Goal: Task Accomplishment & Management: Use online tool/utility

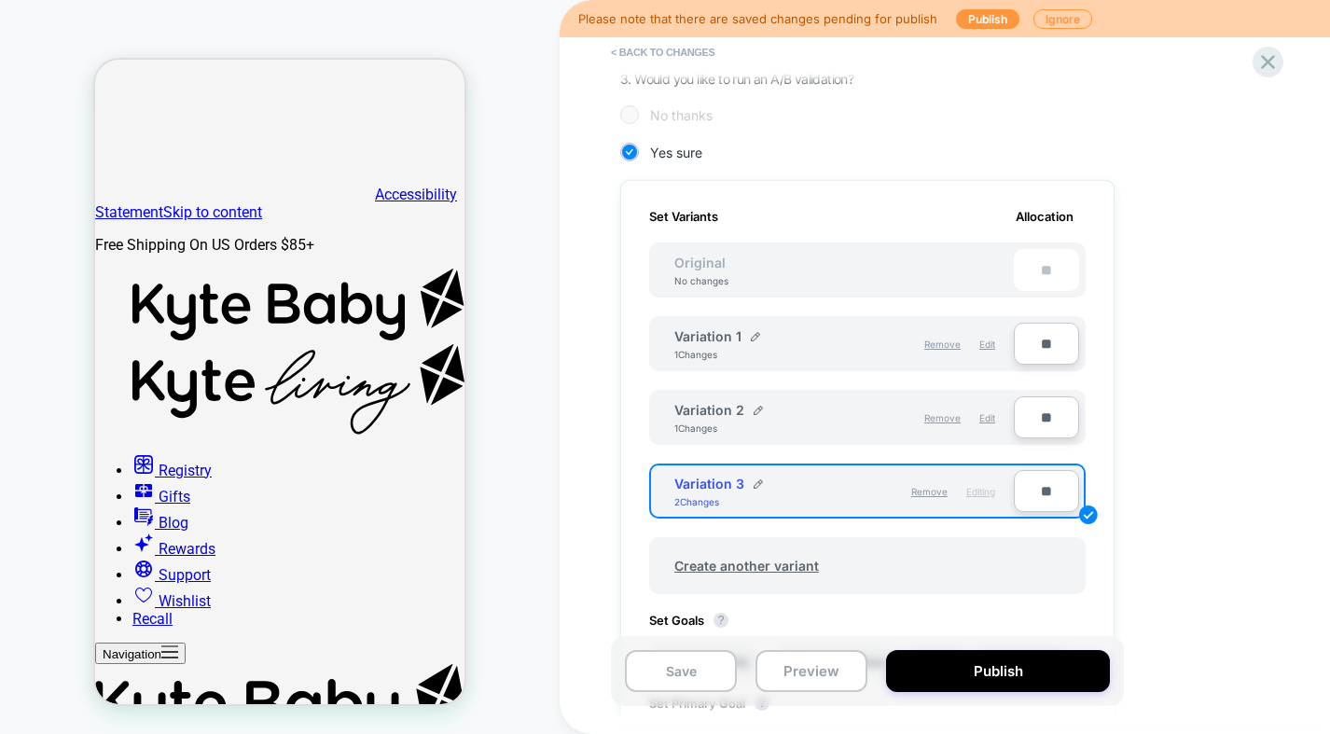
drag, startPoint x: 1045, startPoint y: 491, endPoint x: 995, endPoint y: 491, distance: 50.4
click at [995, 491] on div "Variation 3 2 Changes Remove Editing **" at bounding box center [867, 491] width 437 height 55
type input "***"
click at [1182, 405] on div "1. What audience and where will the experience run? Audience All Visitors Pages…" at bounding box center [960, 384] width 681 height 1215
click at [940, 532] on div "Create another variant" at bounding box center [867, 557] width 437 height 76
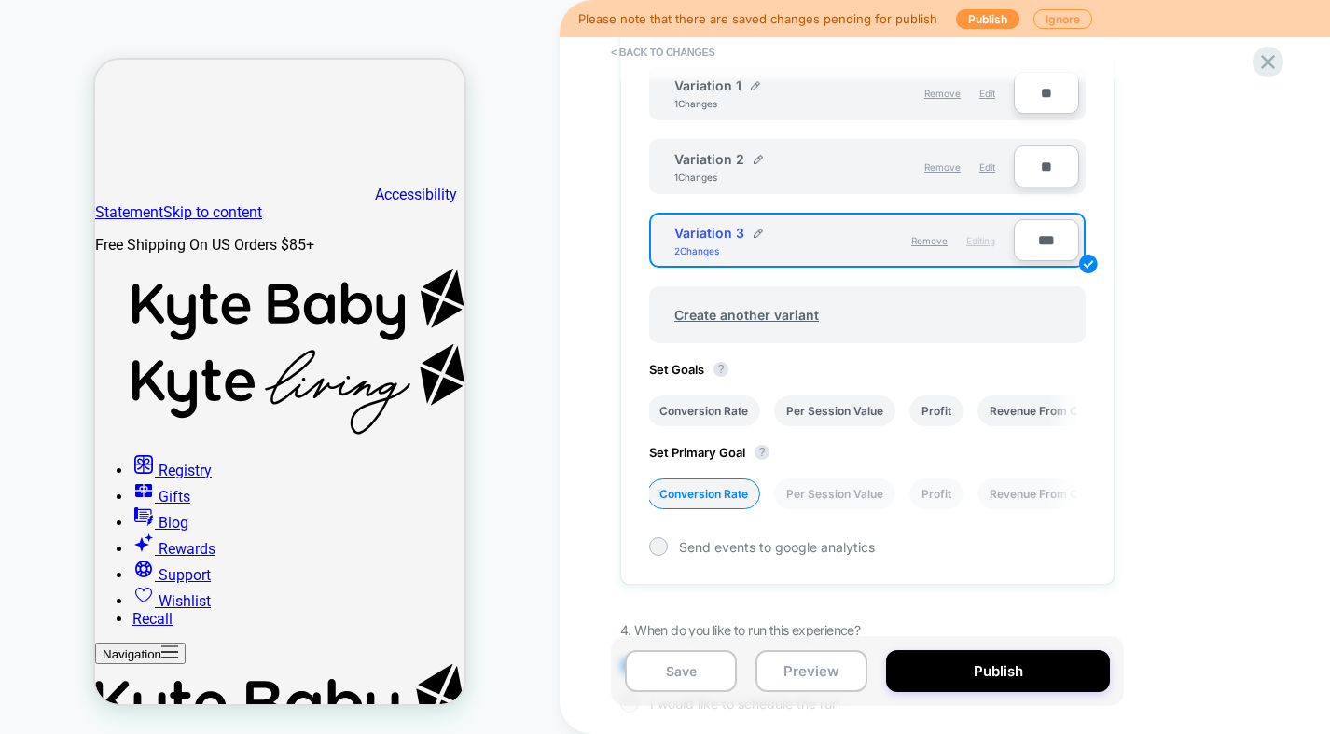
scroll to position [642, 0]
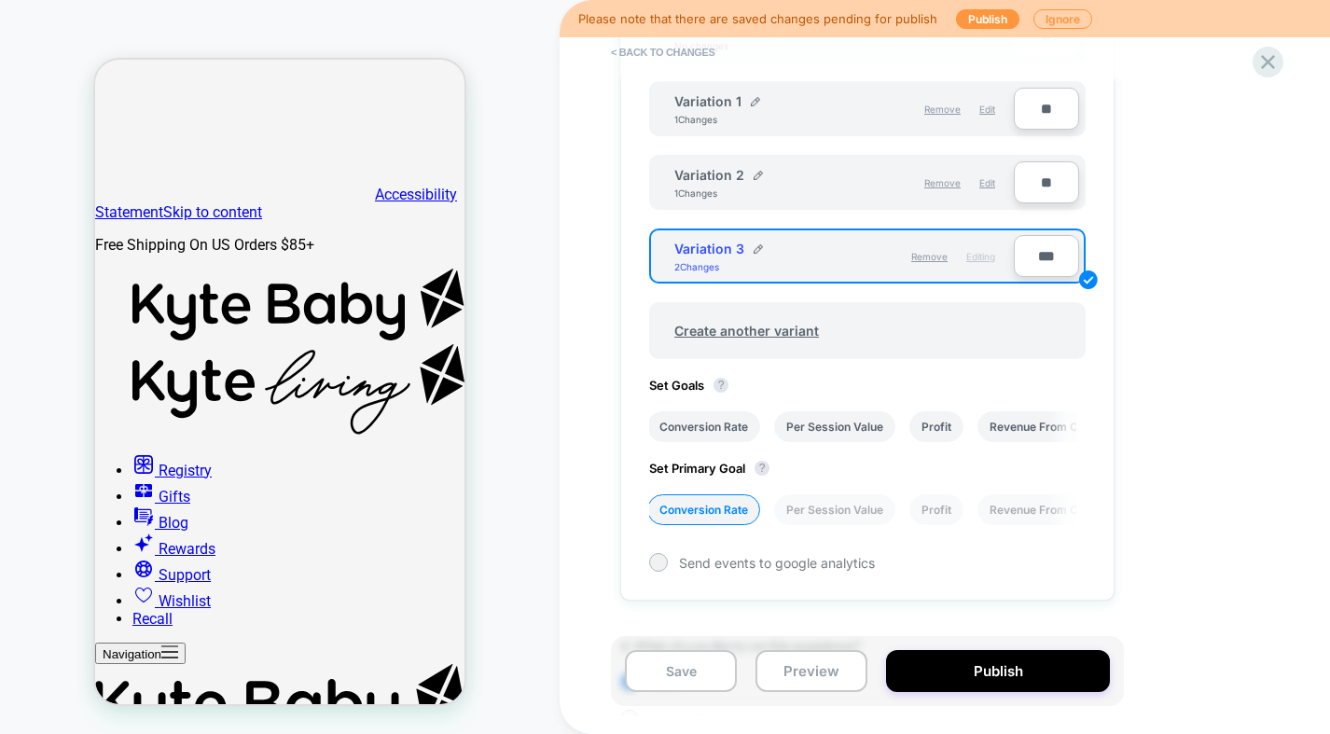
click at [930, 364] on div "Set Variants Allocation Original No changes ** Variation 1 1 Changes Remove Edi…" at bounding box center [867, 273] width 494 height 656
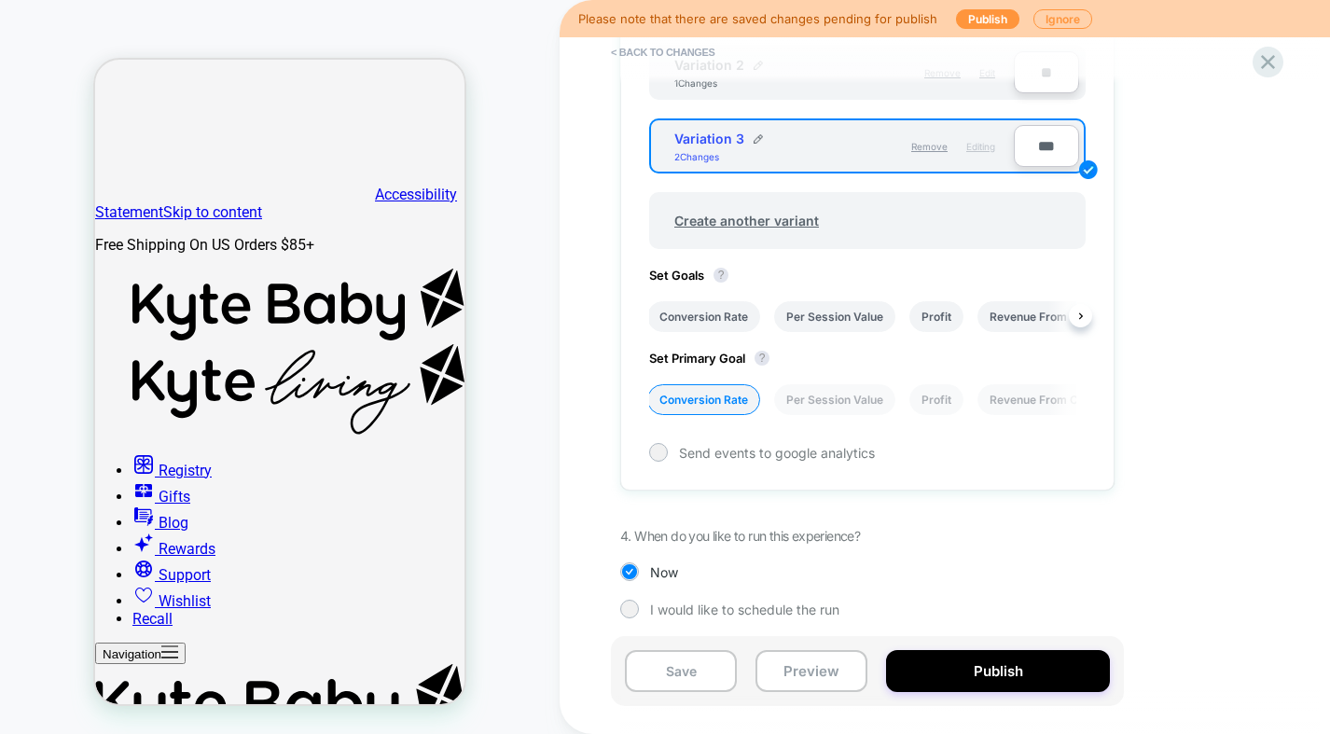
scroll to position [758, 0]
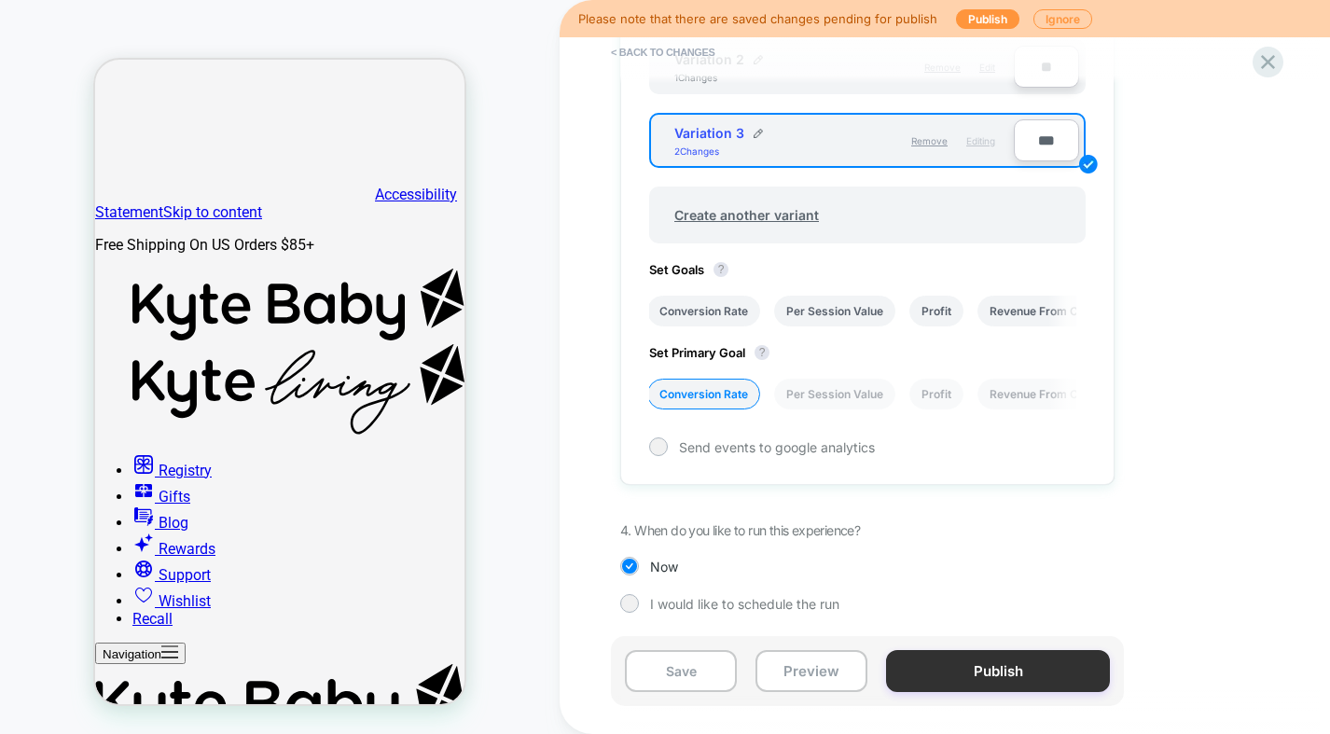
click at [1000, 677] on button "Publish" at bounding box center [998, 671] width 224 height 42
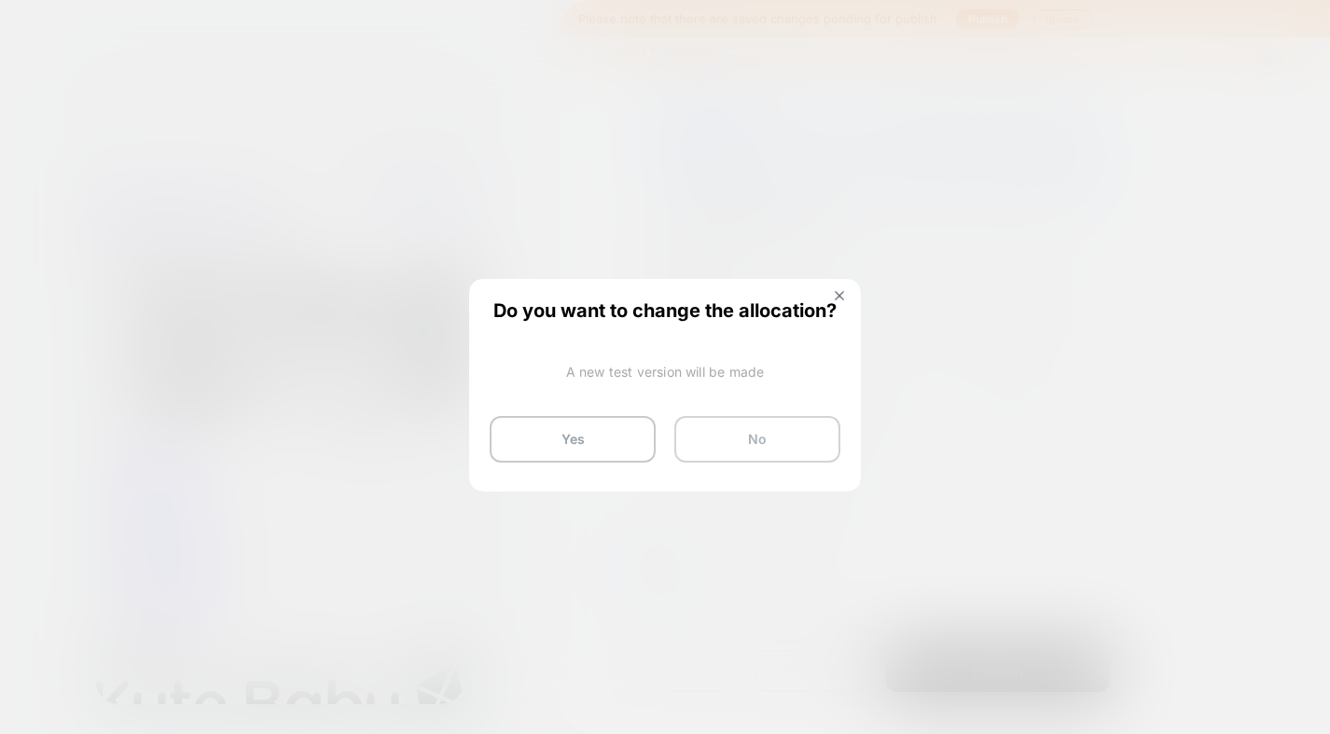
click at [746, 441] on button "No" at bounding box center [758, 439] width 166 height 47
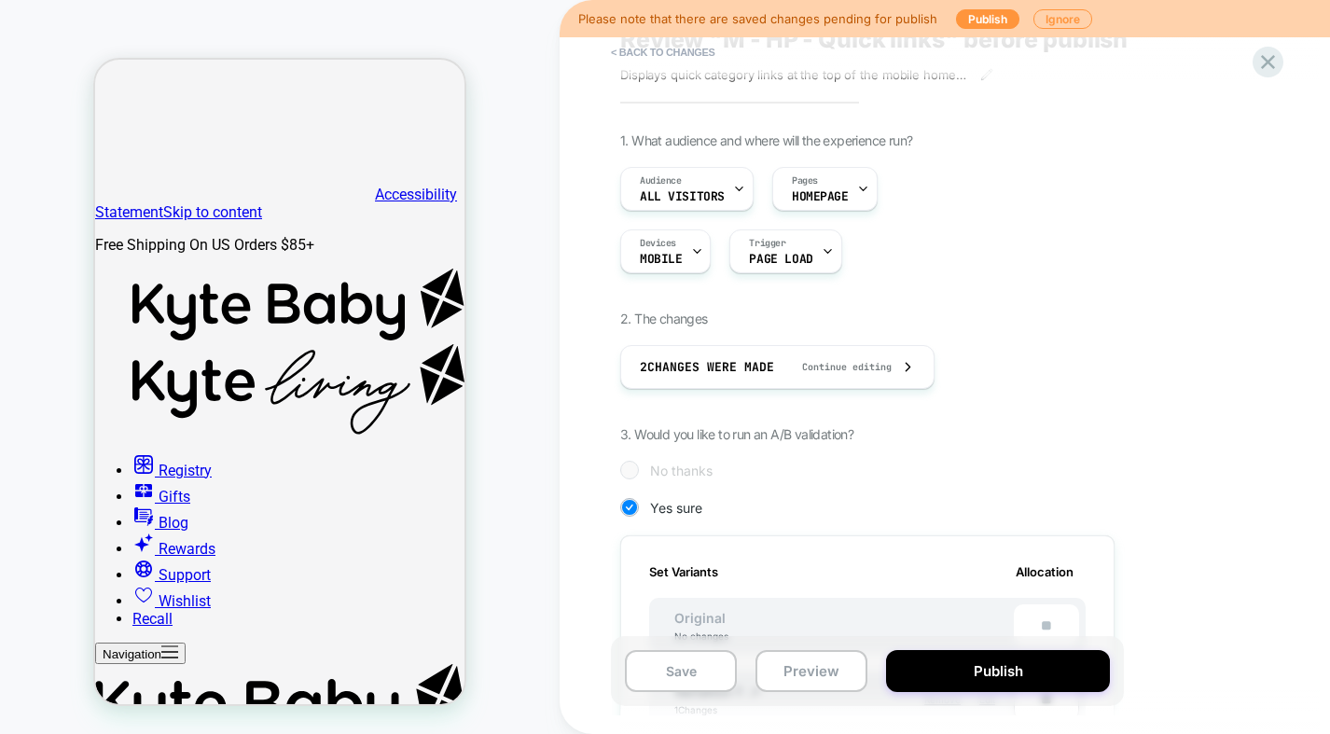
scroll to position [0, 0]
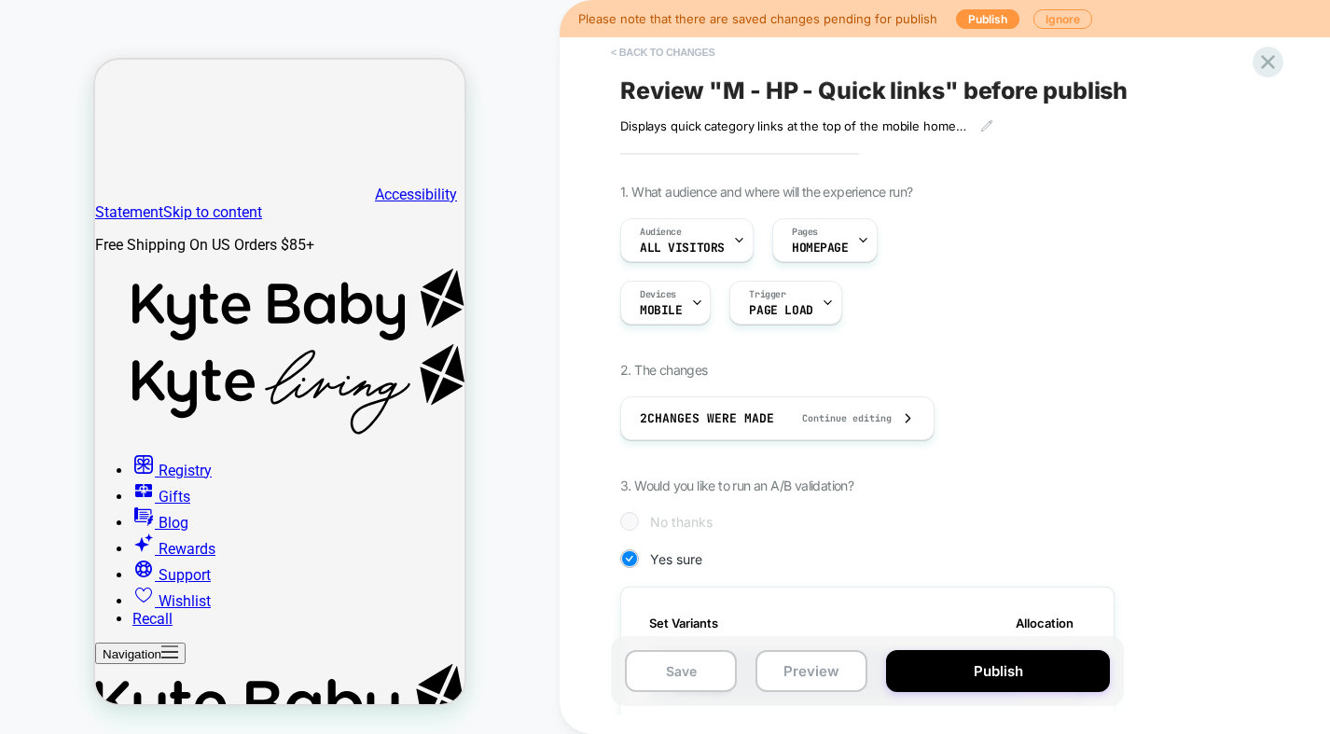
click at [687, 57] on button "< Back to changes" at bounding box center [663, 52] width 123 height 30
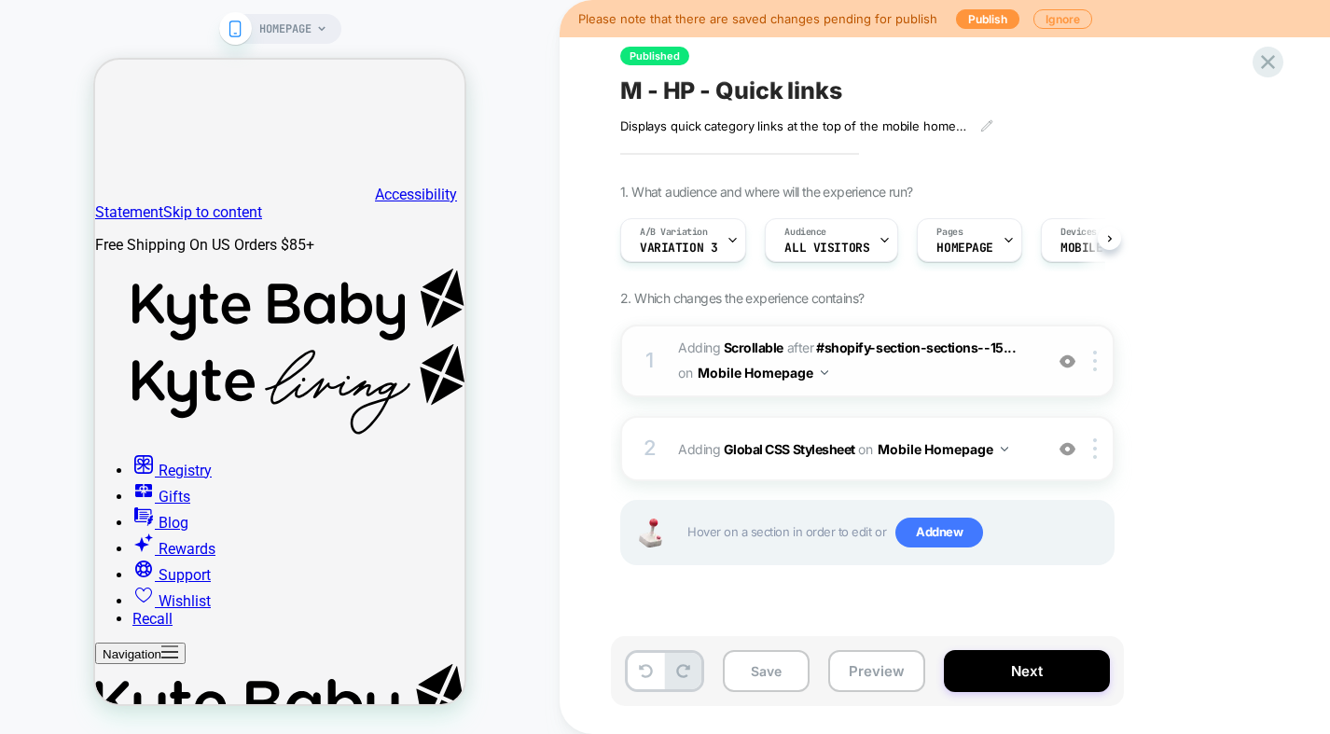
scroll to position [0, 1]
click at [905, 381] on span "#_loomi_addon_1754489922041 Adding Scrollable AFTER #shopify-section-sections--…" at bounding box center [855, 361] width 355 height 50
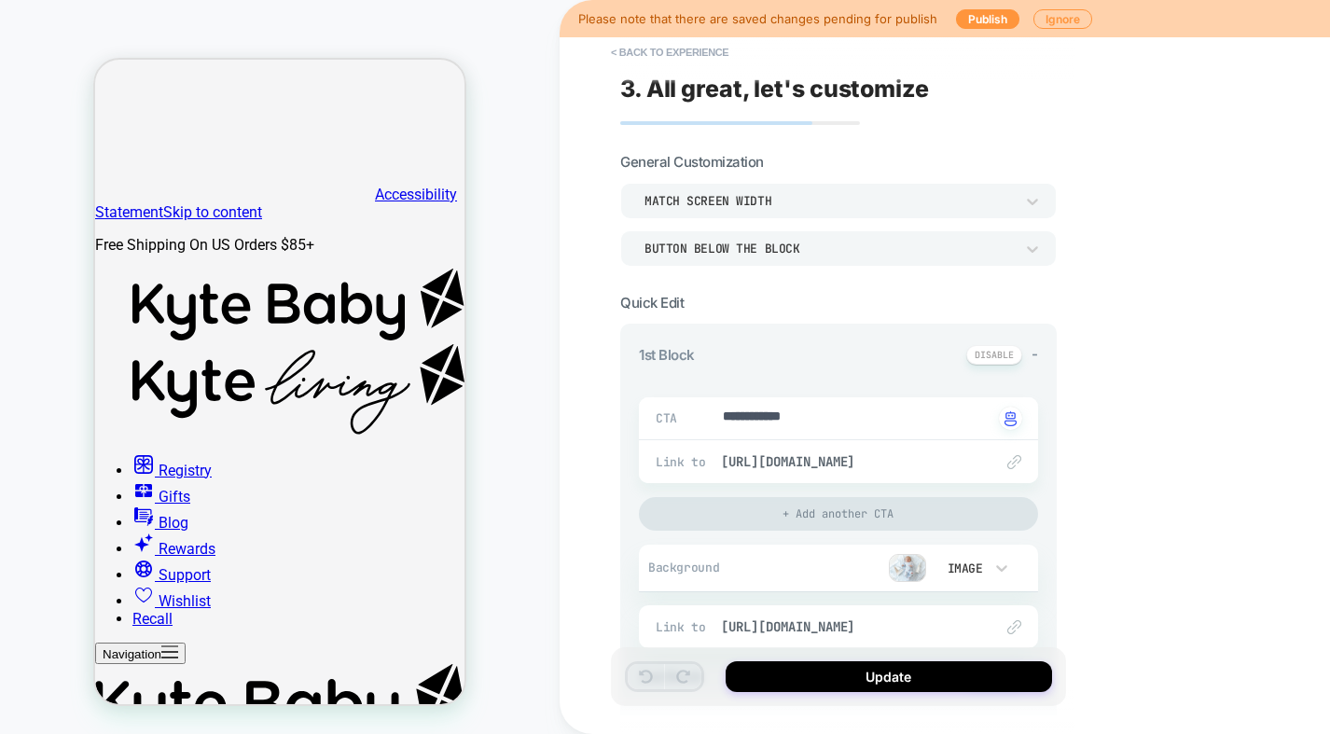
scroll to position [30, 0]
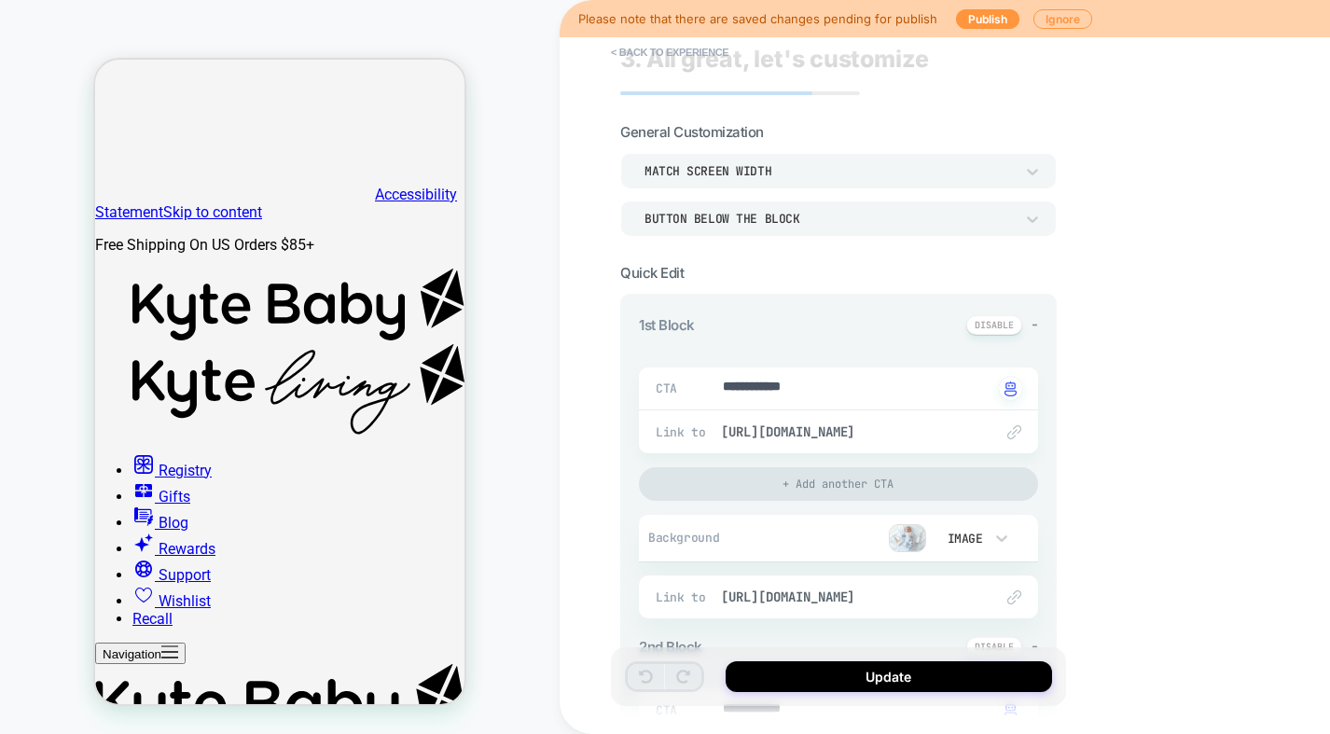
click at [920, 538] on img at bounding box center [907, 538] width 37 height 28
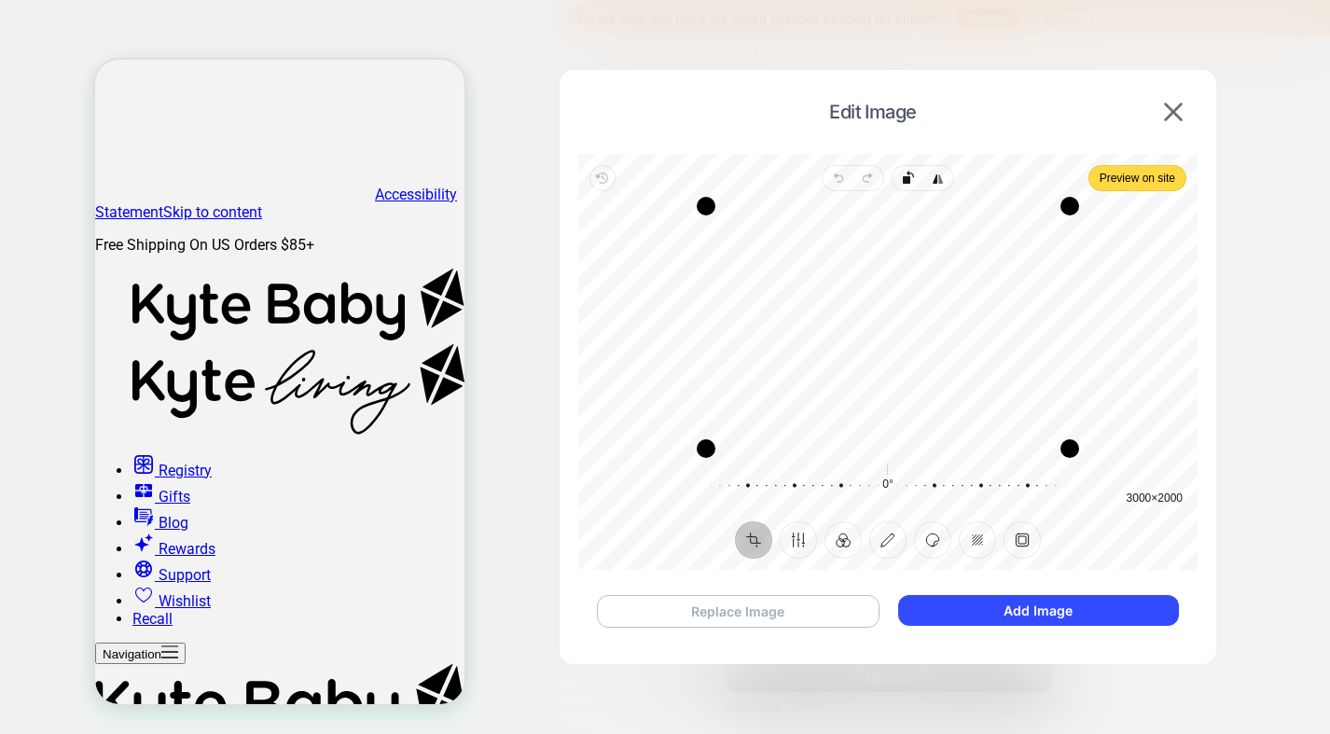
click at [783, 603] on button "Replace Image" at bounding box center [738, 611] width 283 height 33
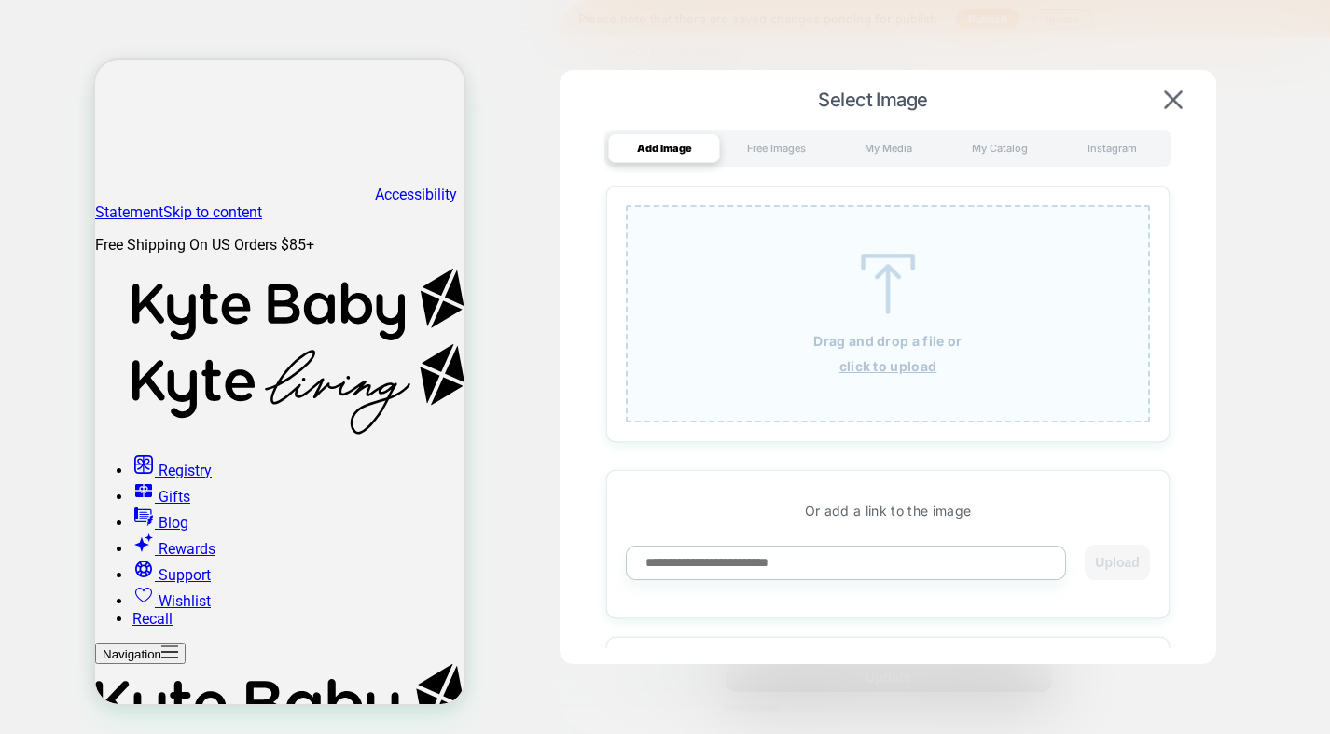
click at [836, 304] on div "Drag and drop a file or click to upload" at bounding box center [888, 313] width 524 height 217
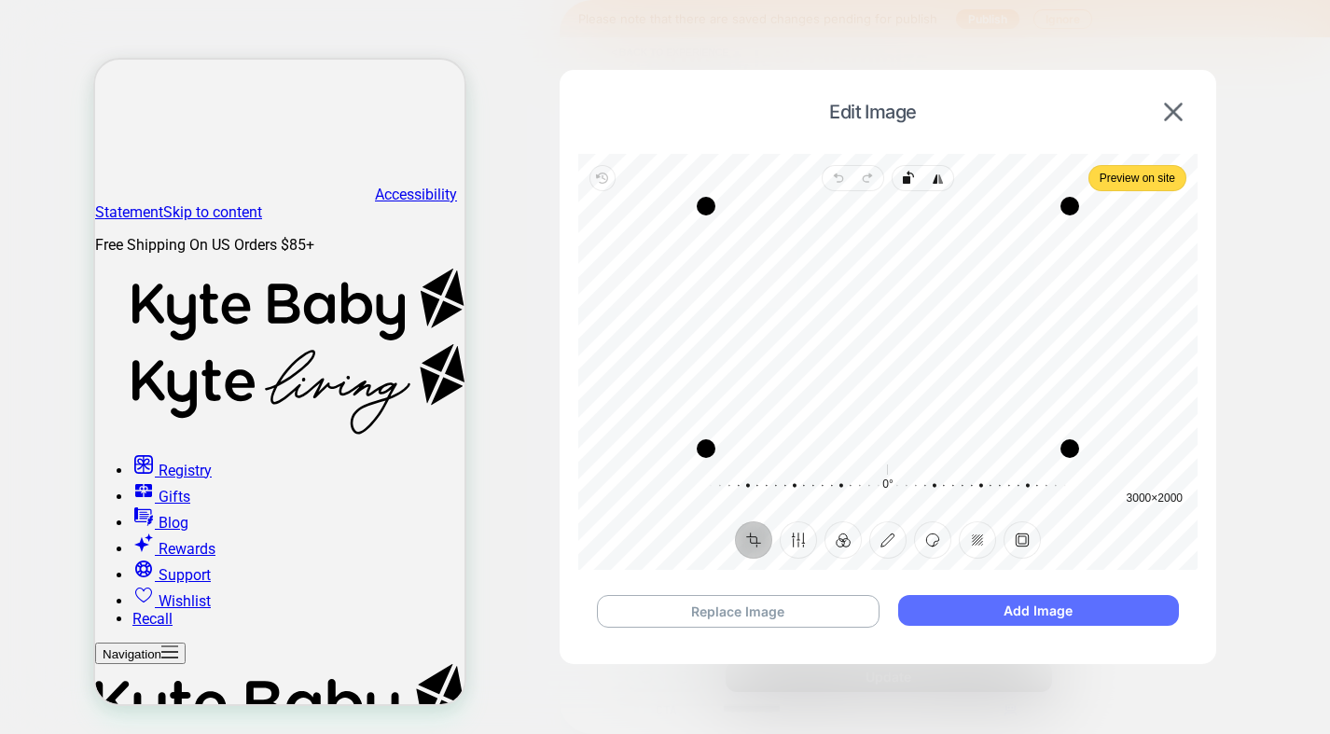
click at [1014, 620] on button "Add Image" at bounding box center [1038, 610] width 281 height 31
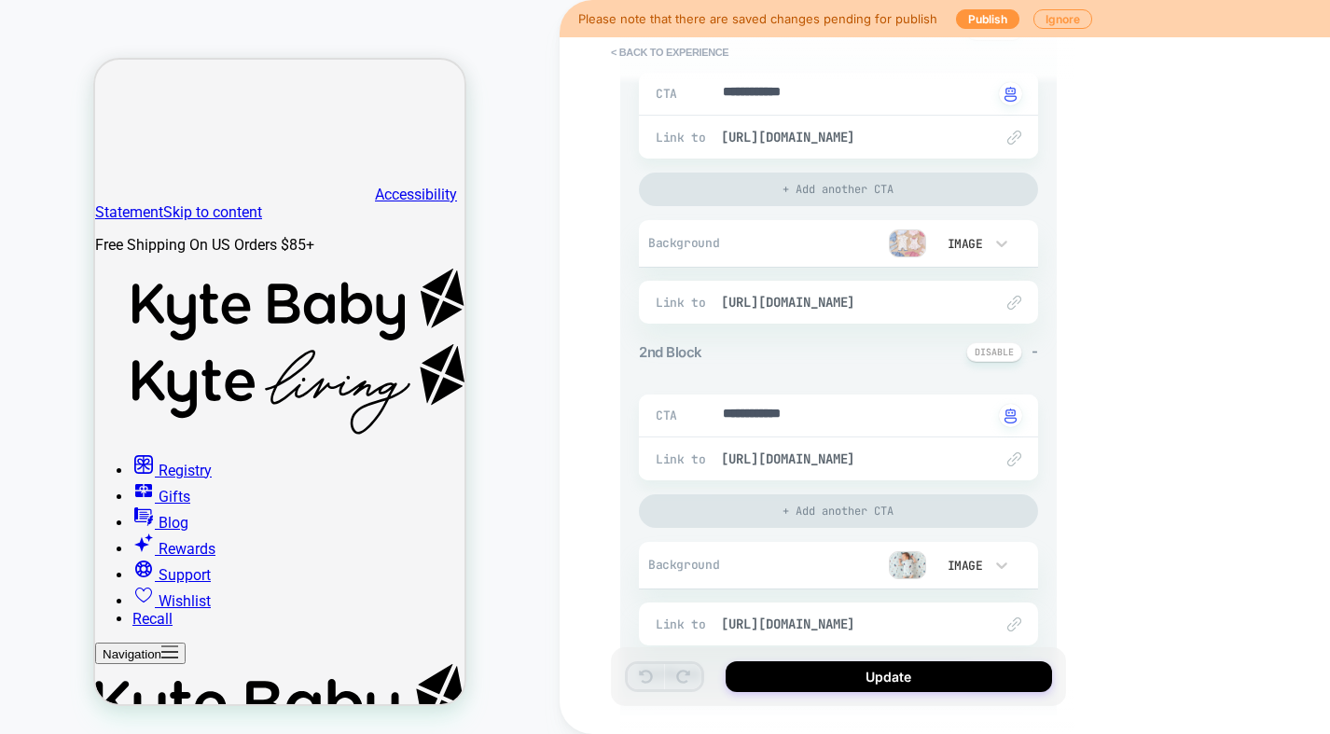
scroll to position [383, 0]
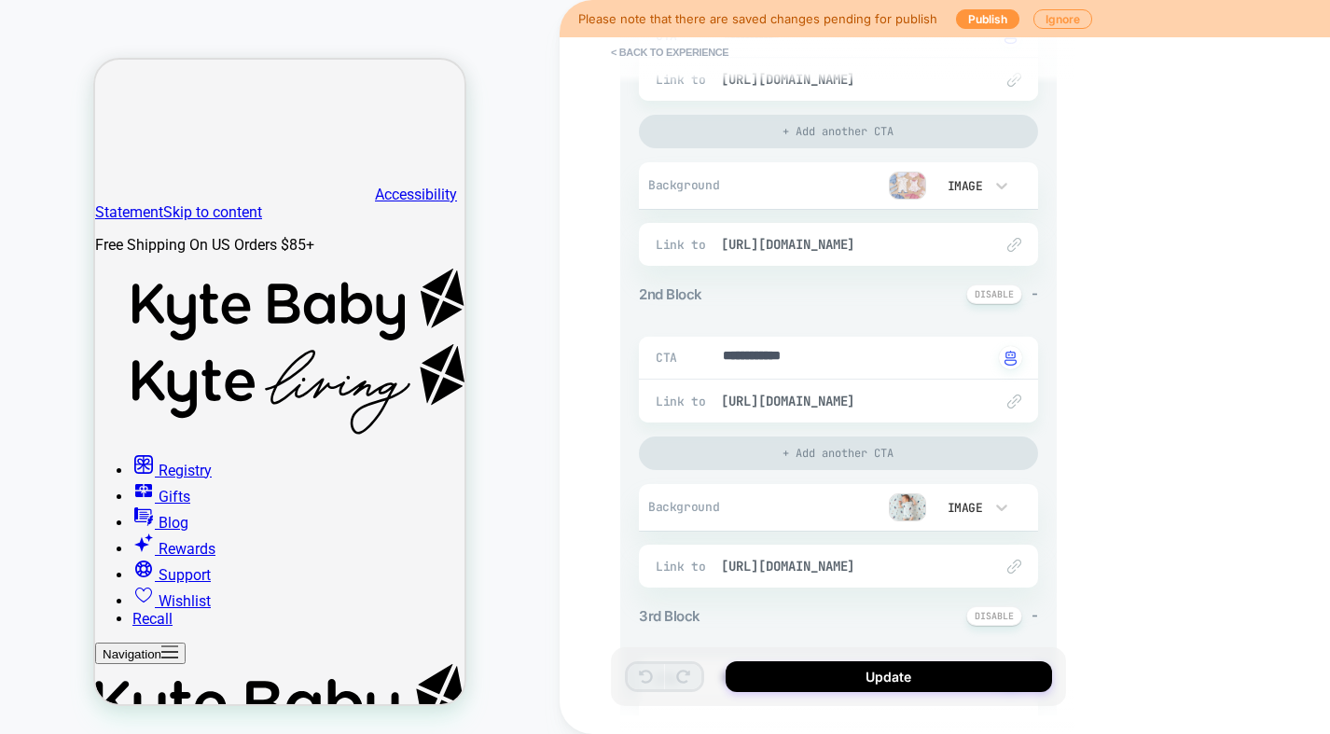
click at [898, 502] on img at bounding box center [907, 508] width 37 height 28
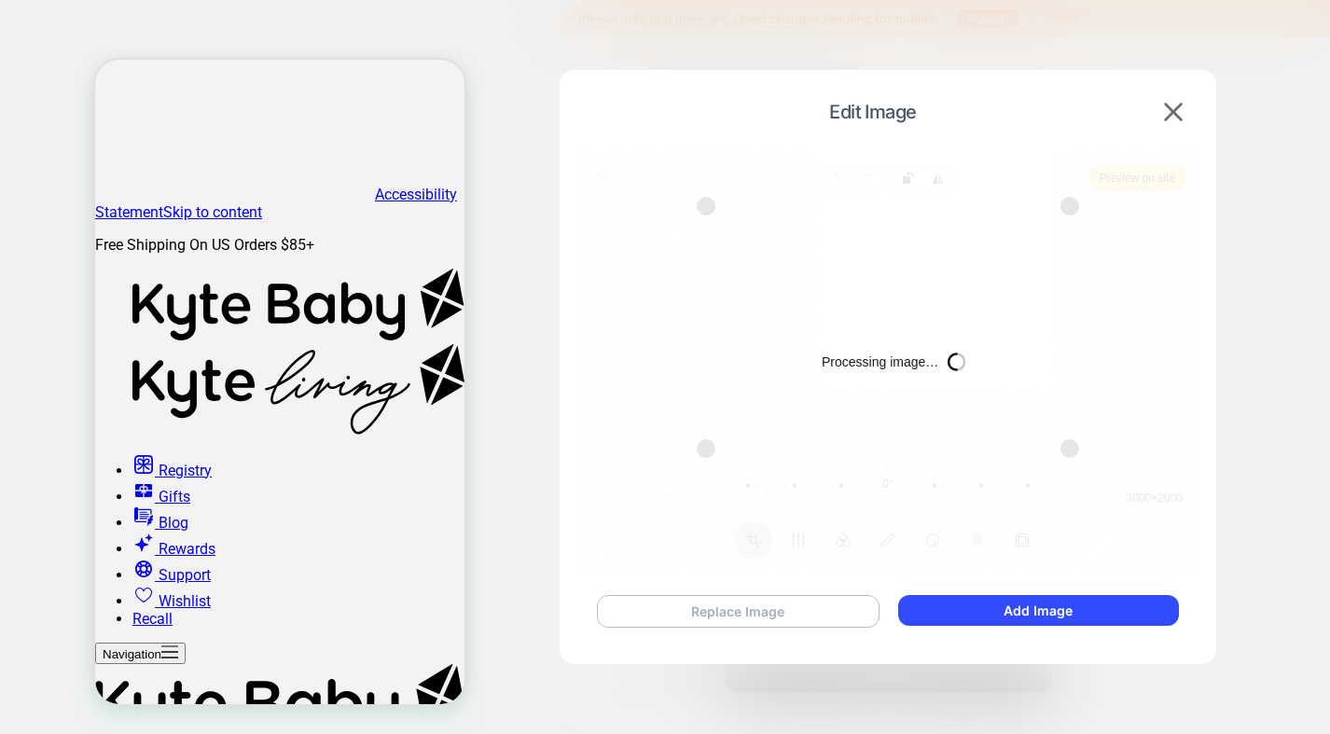
click at [760, 611] on button "Replace Image" at bounding box center [738, 611] width 283 height 33
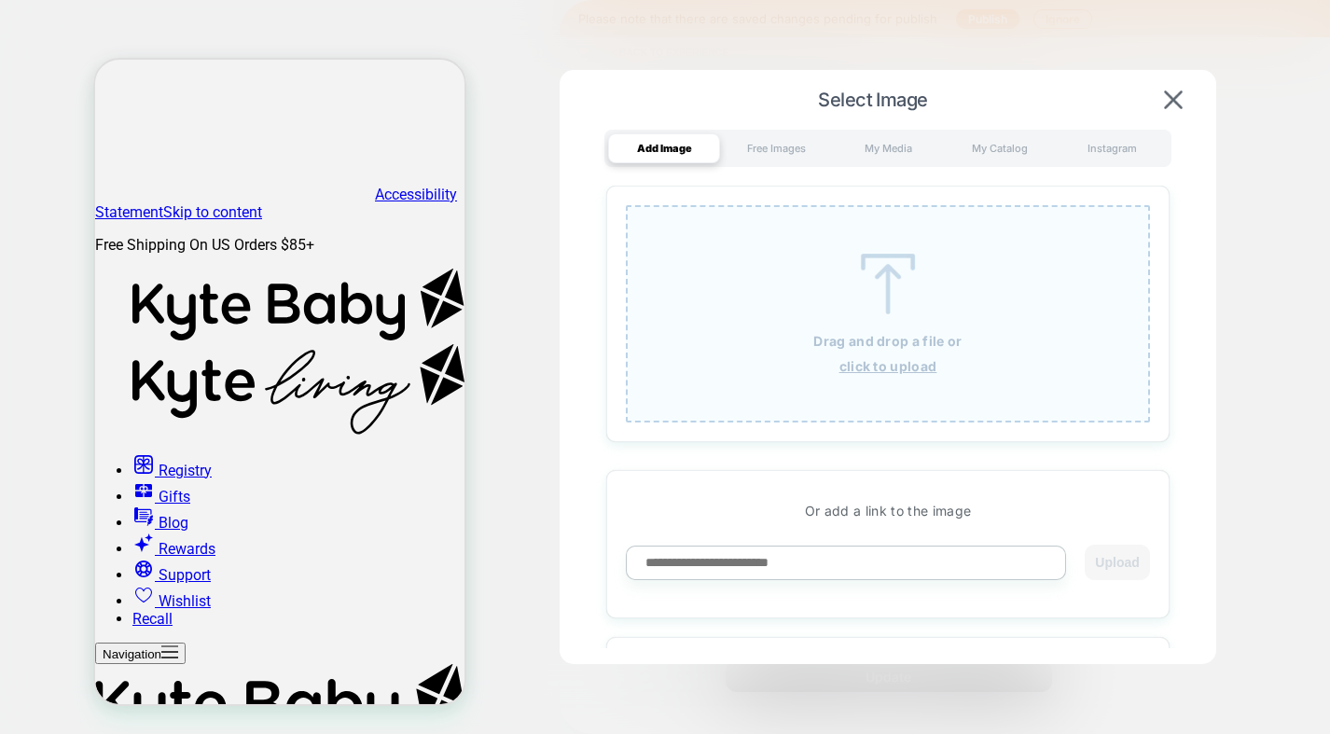
click at [859, 299] on img at bounding box center [888, 284] width 84 height 61
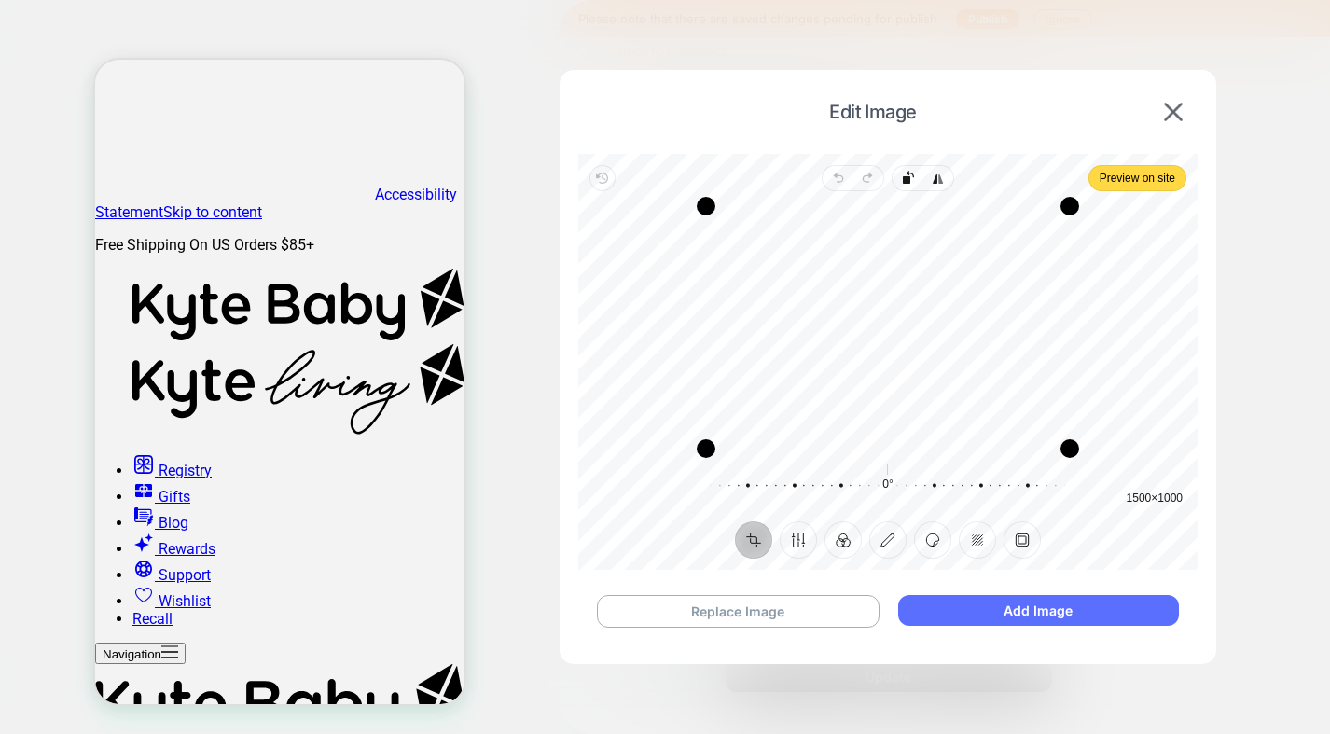
click at [1017, 616] on button "Add Image" at bounding box center [1038, 610] width 281 height 31
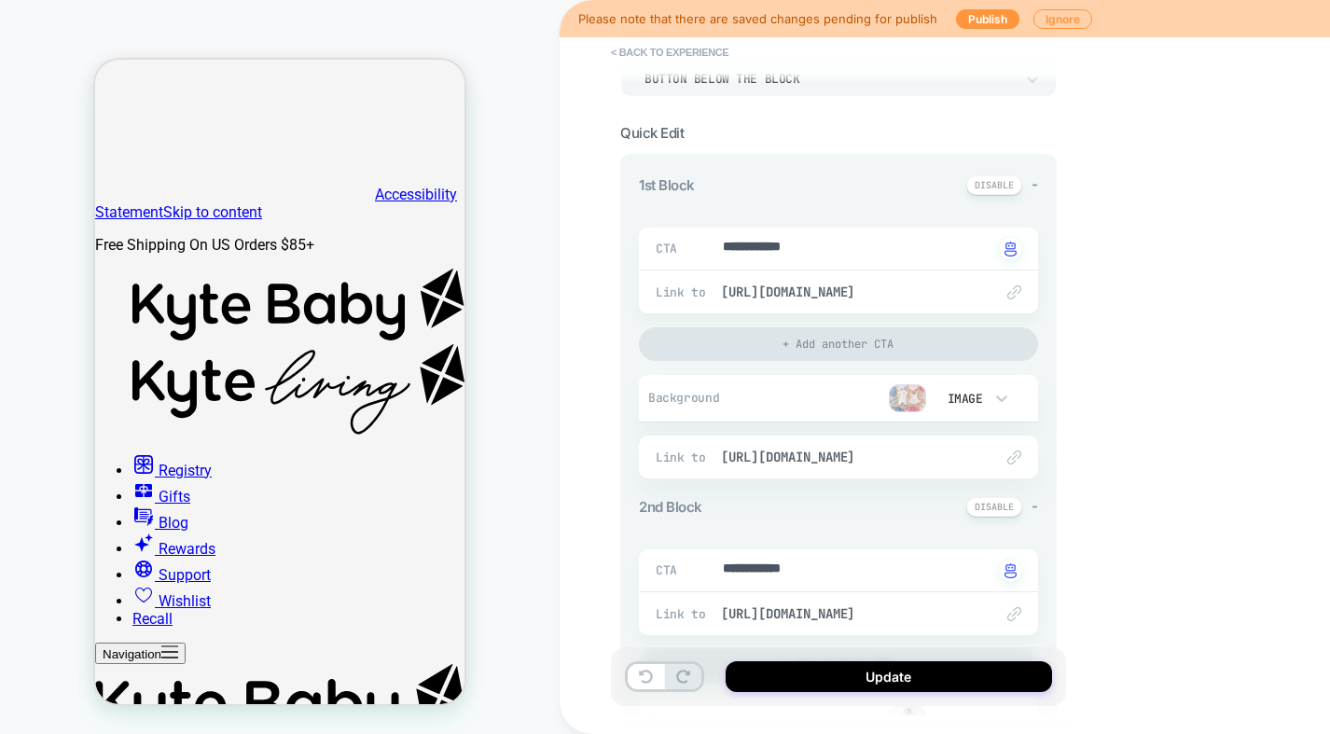
scroll to position [155, 0]
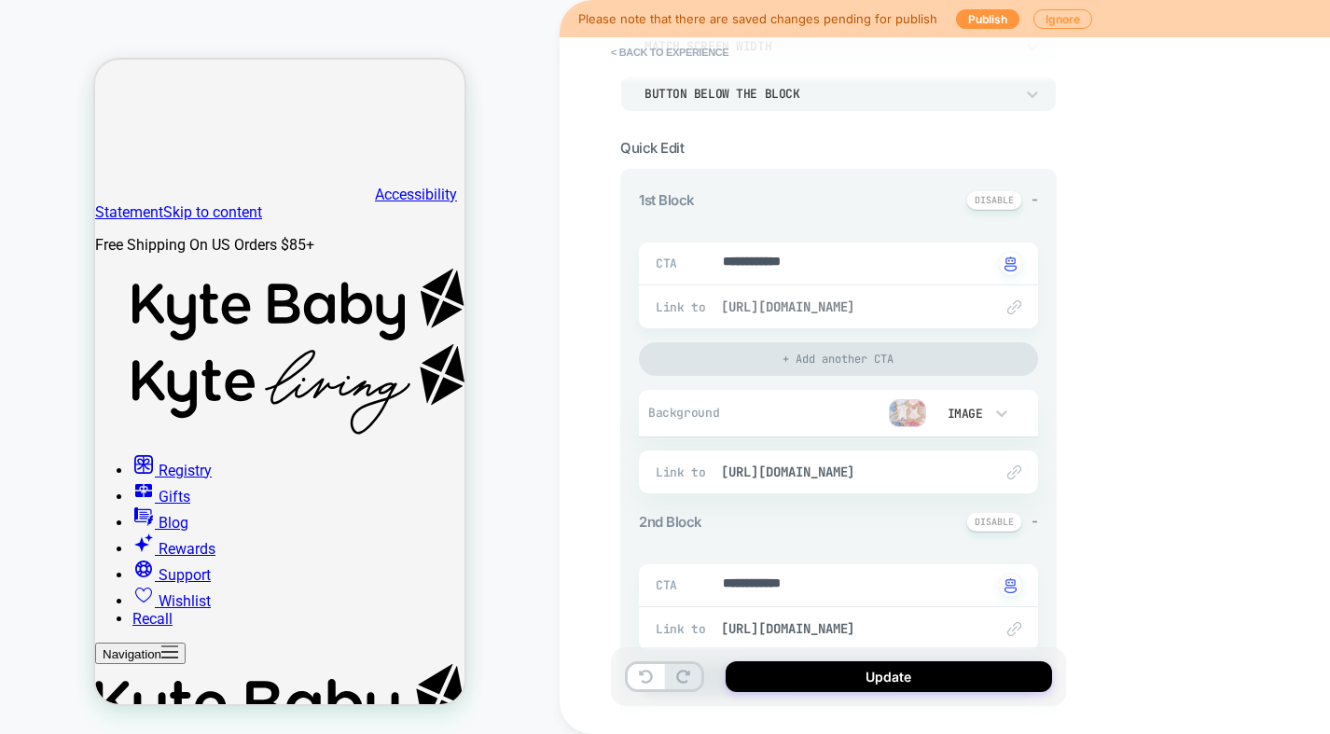
click at [824, 311] on span "[URL][DOMAIN_NAME]" at bounding box center [848, 307] width 254 height 17
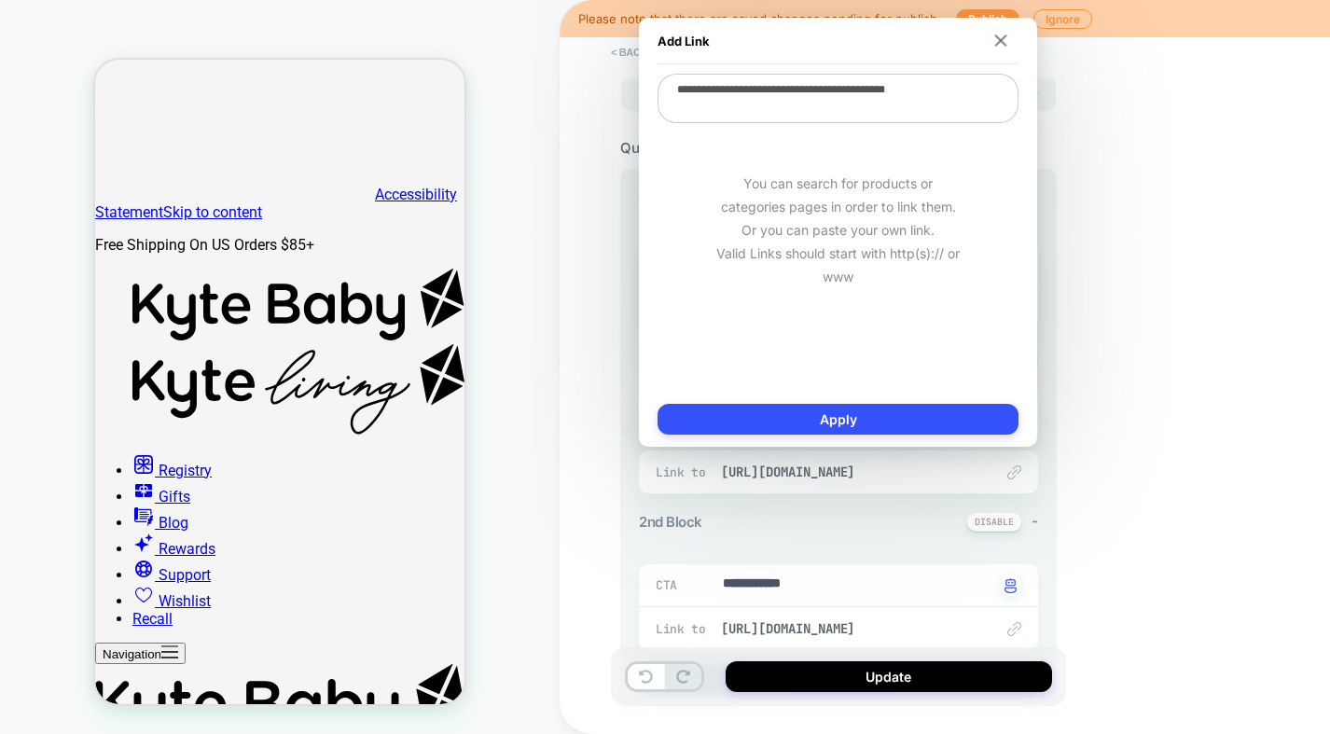
click at [1123, 111] on div "**********" at bounding box center [970, 367] width 821 height 734
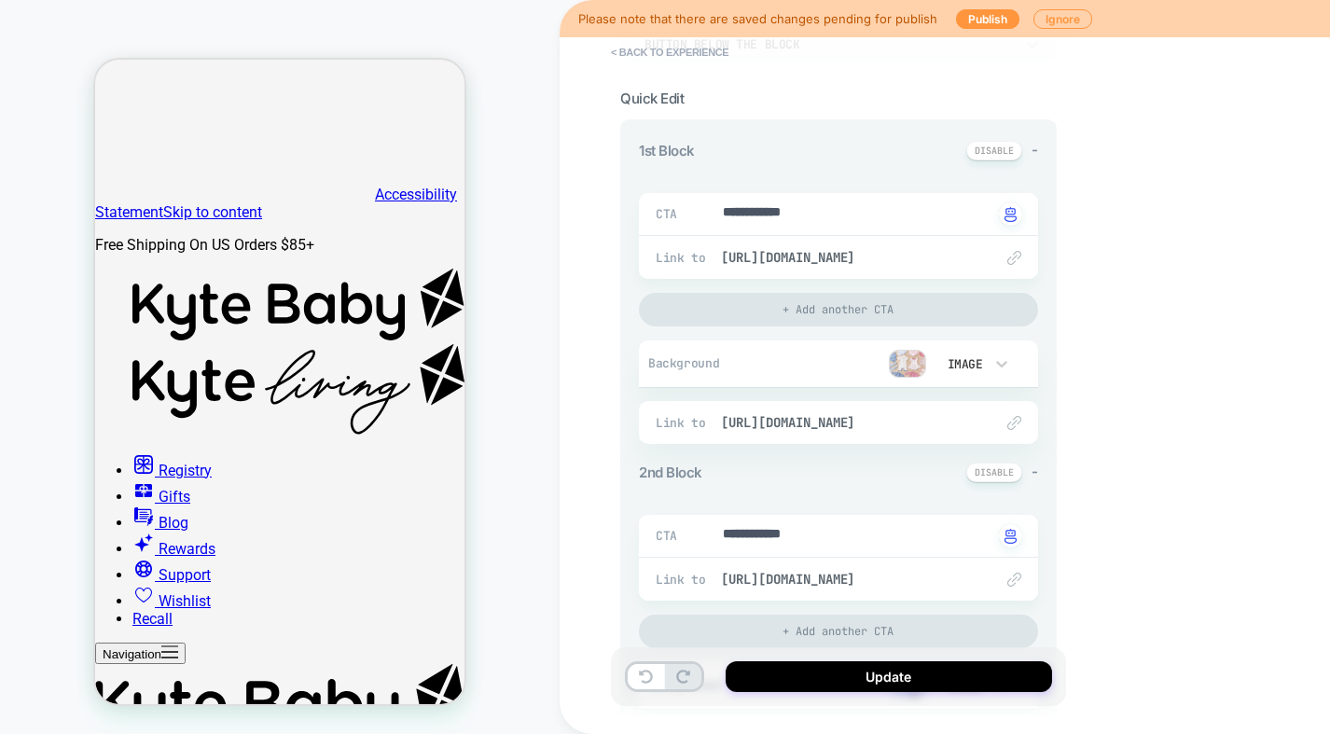
scroll to position [216, 0]
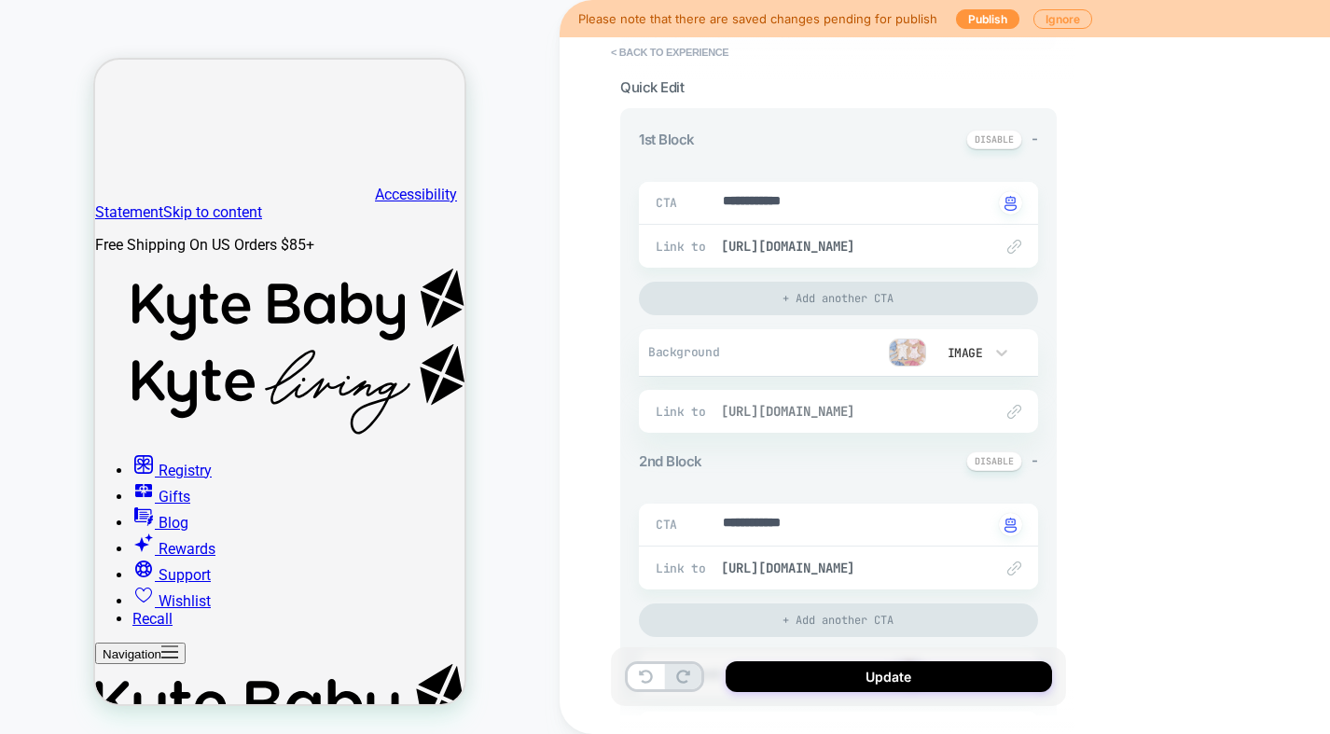
click at [865, 409] on span "[URL][DOMAIN_NAME]" at bounding box center [848, 411] width 254 height 17
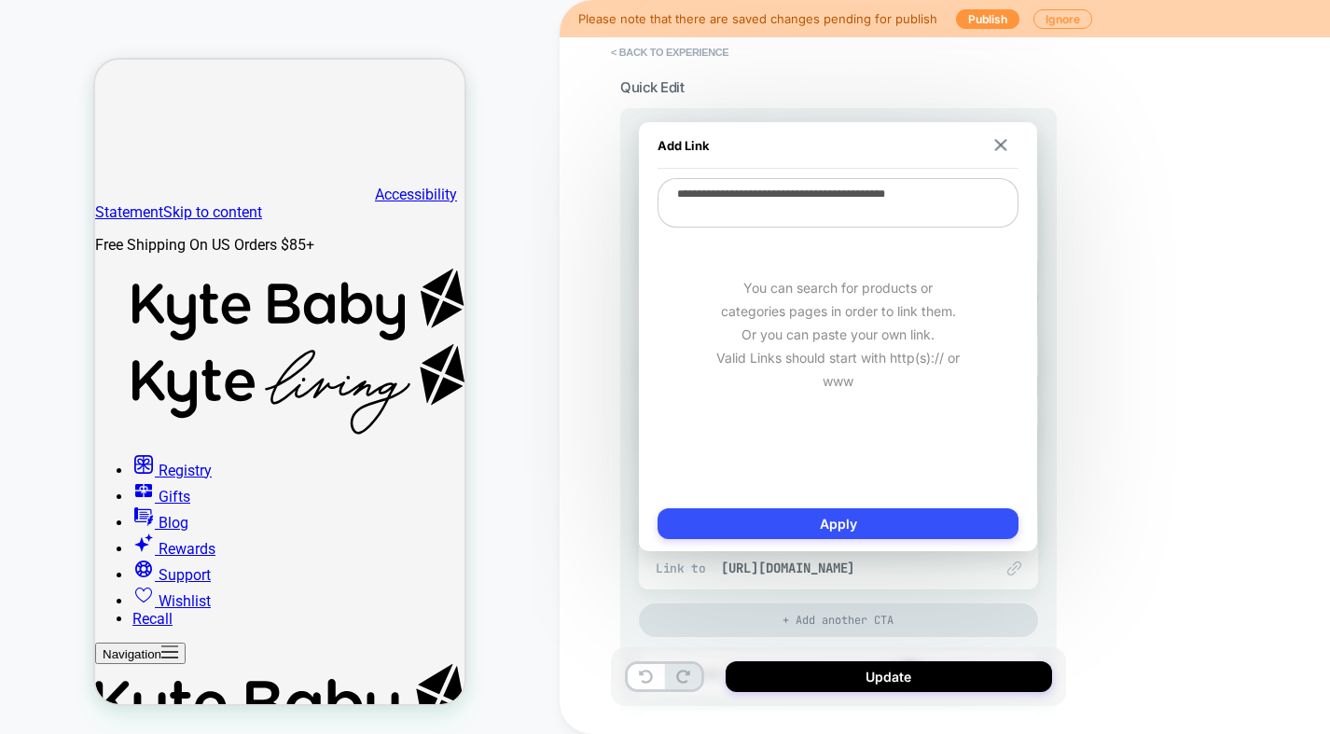
click at [1090, 292] on div "**********" at bounding box center [970, 367] width 821 height 734
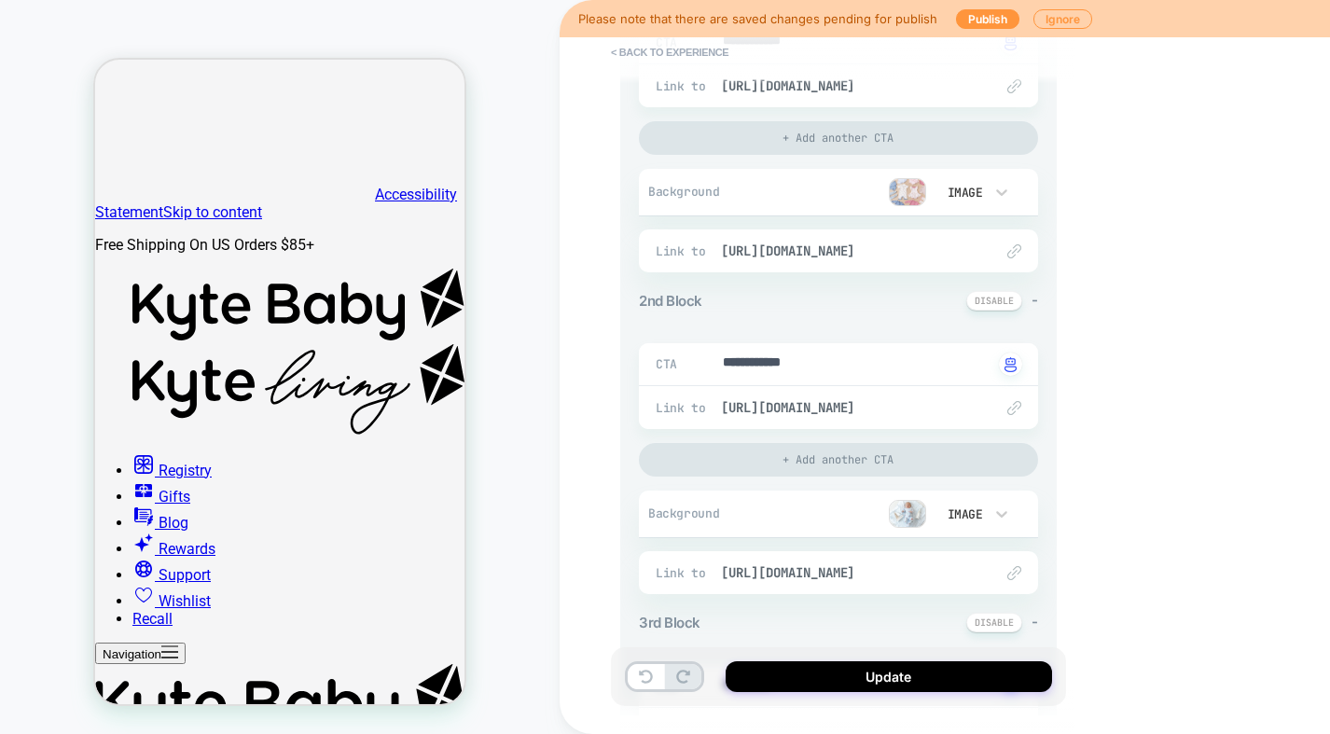
scroll to position [423, 0]
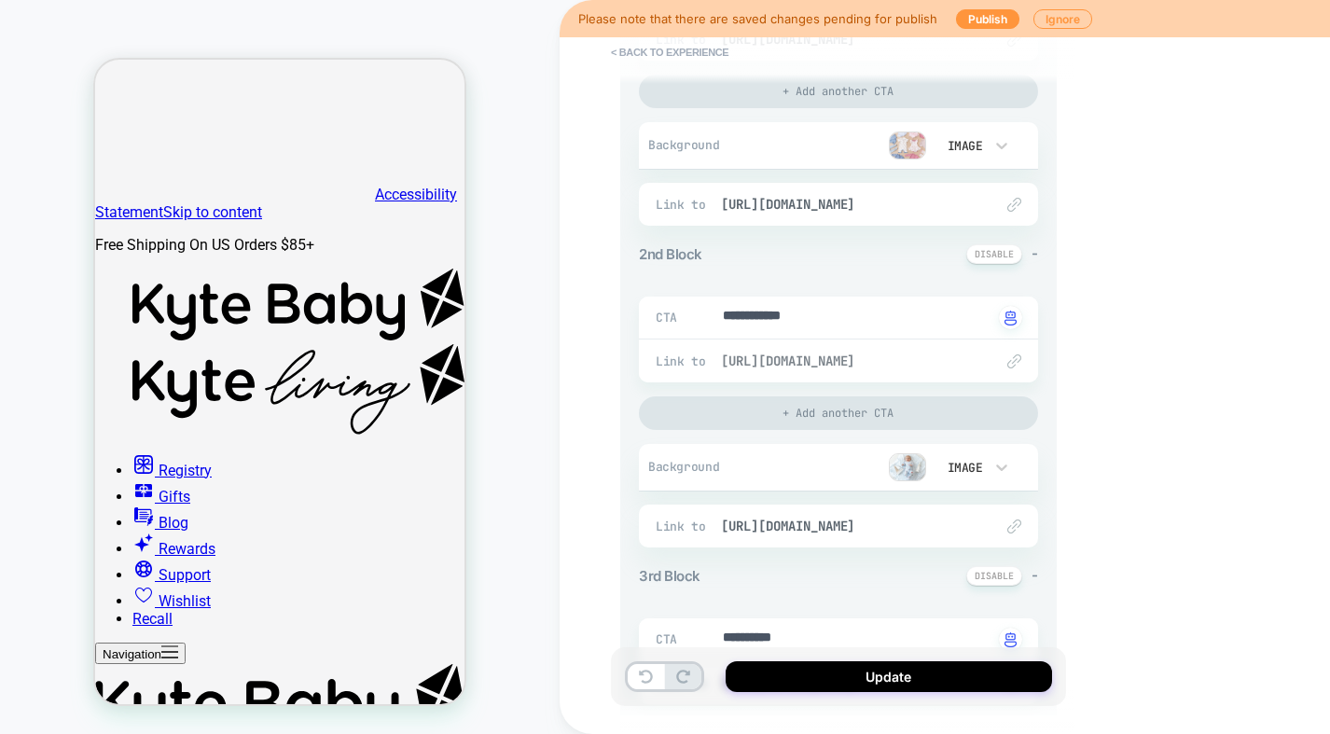
click at [877, 357] on span "[URL][DOMAIN_NAME]" at bounding box center [848, 361] width 254 height 17
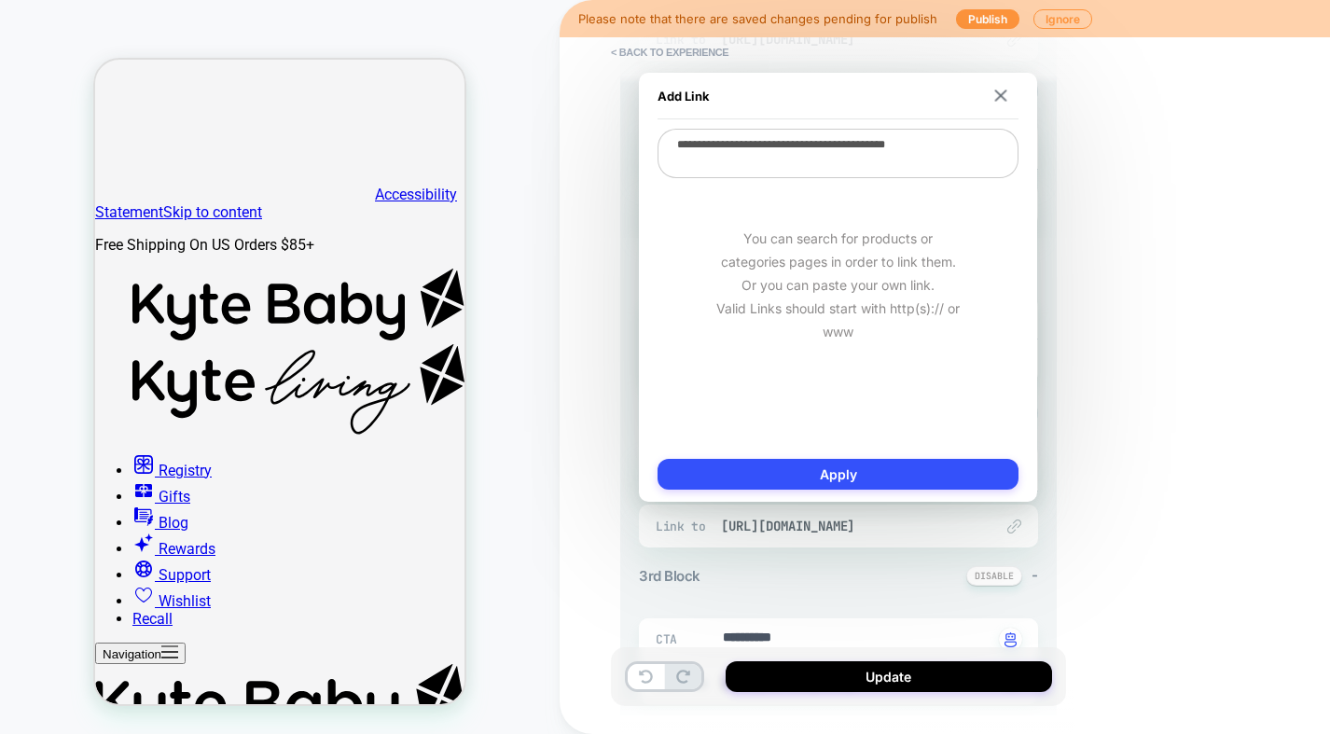
click at [1120, 265] on div "**********" at bounding box center [970, 367] width 821 height 734
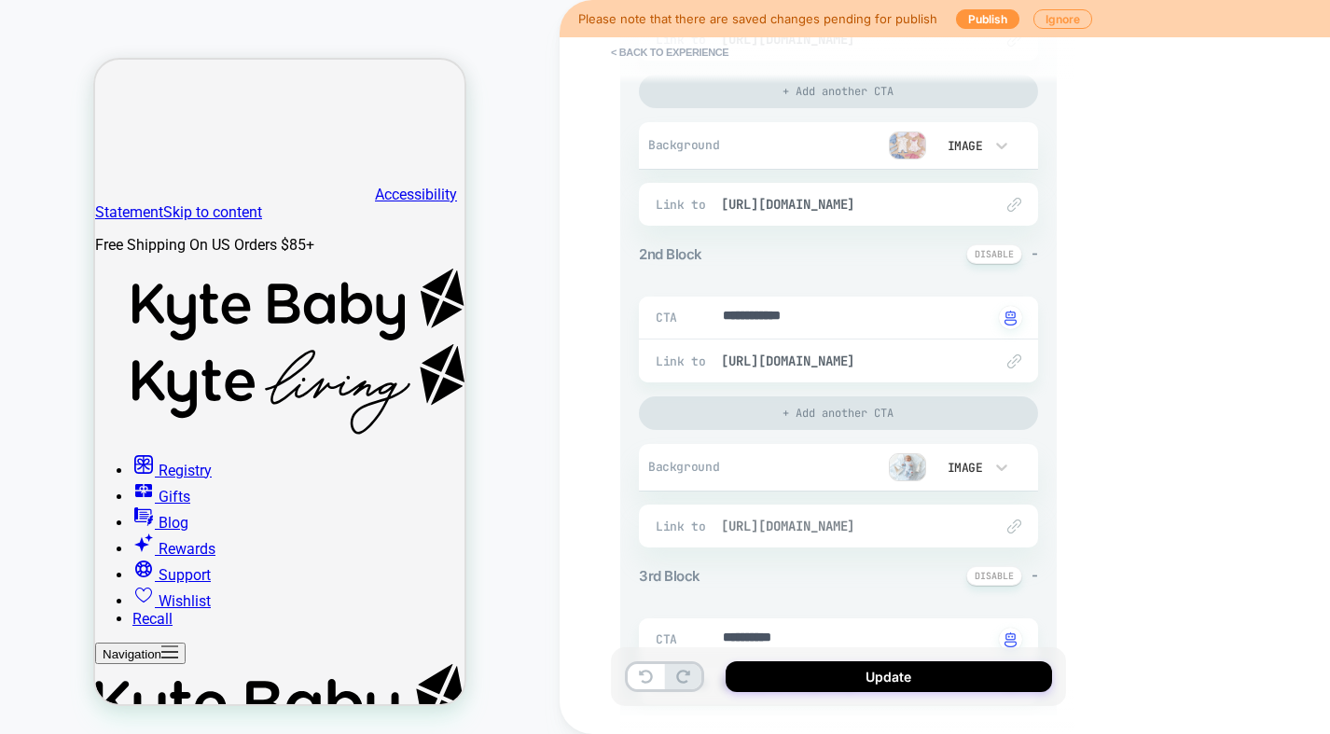
click at [834, 523] on span "[URL][DOMAIN_NAME]" at bounding box center [848, 526] width 254 height 17
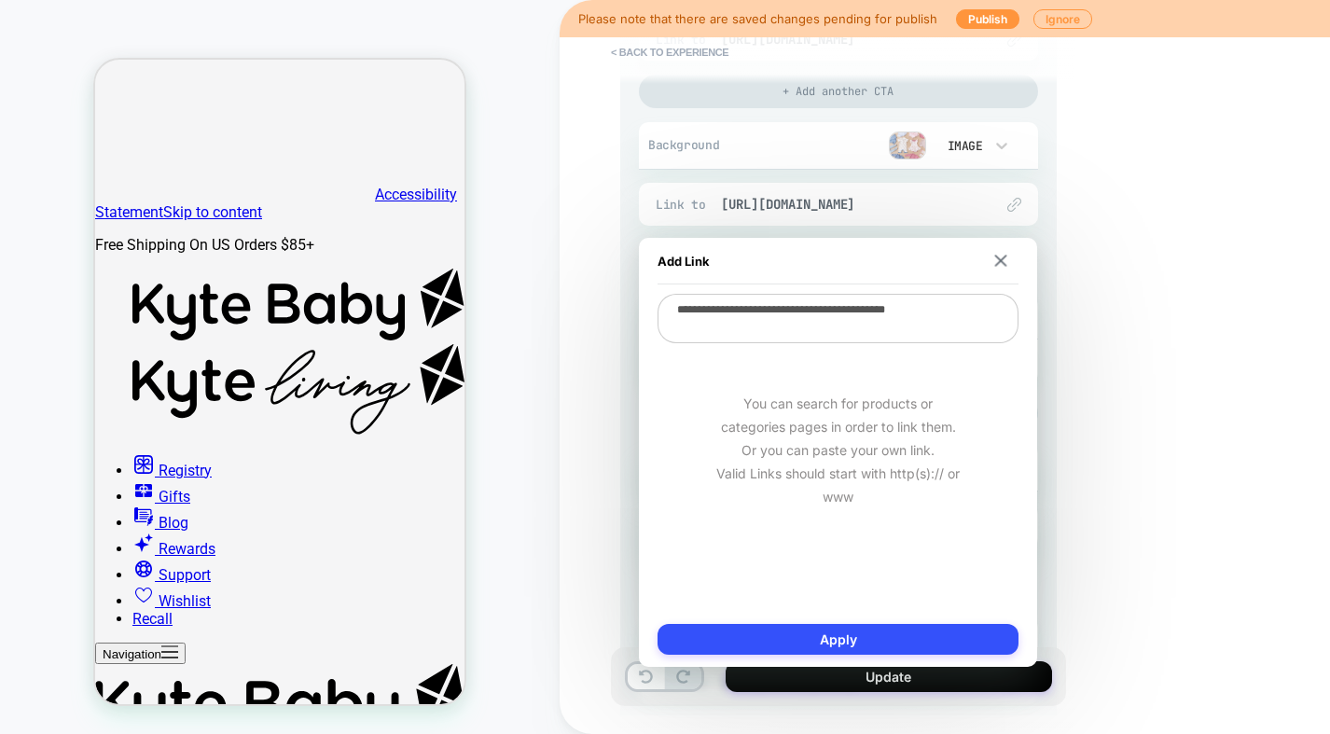
click at [1146, 401] on div "**********" at bounding box center [970, 367] width 821 height 734
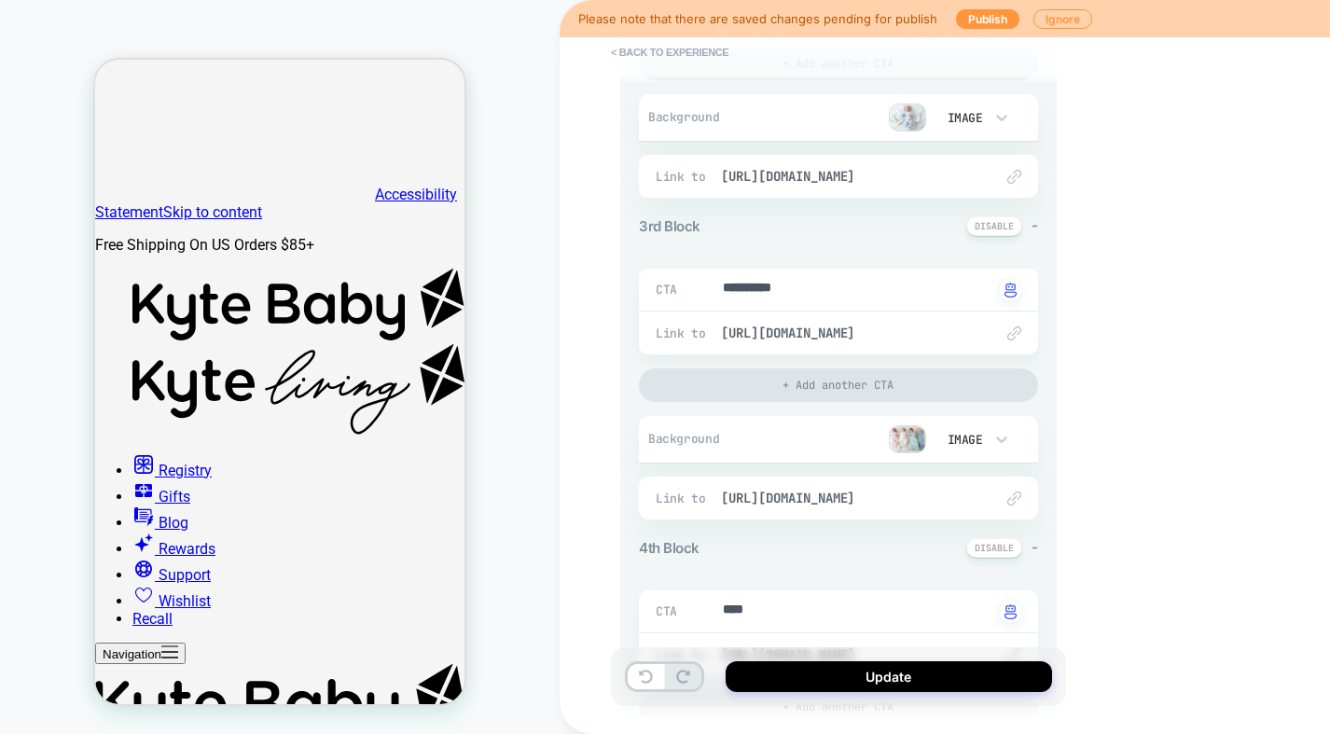
scroll to position [774, 0]
click at [829, 677] on button "Update" at bounding box center [889, 676] width 327 height 31
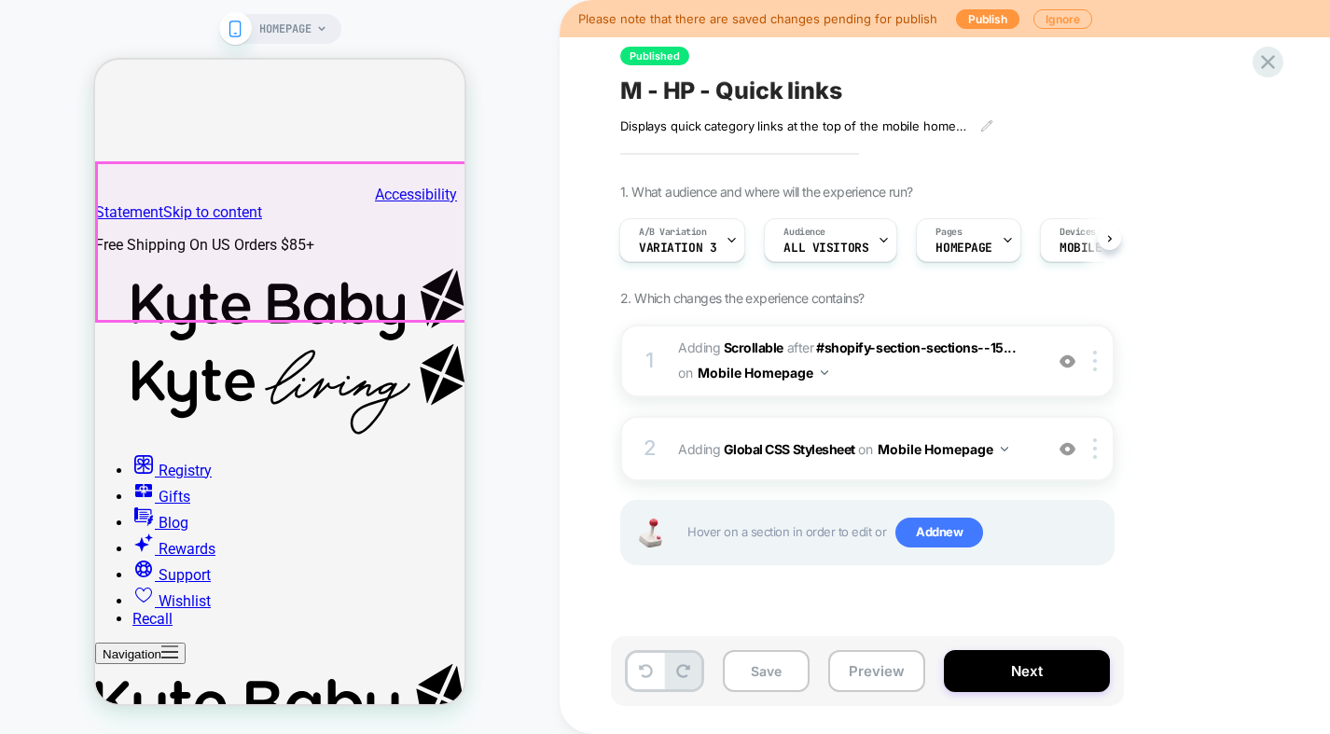
scroll to position [0, 0]
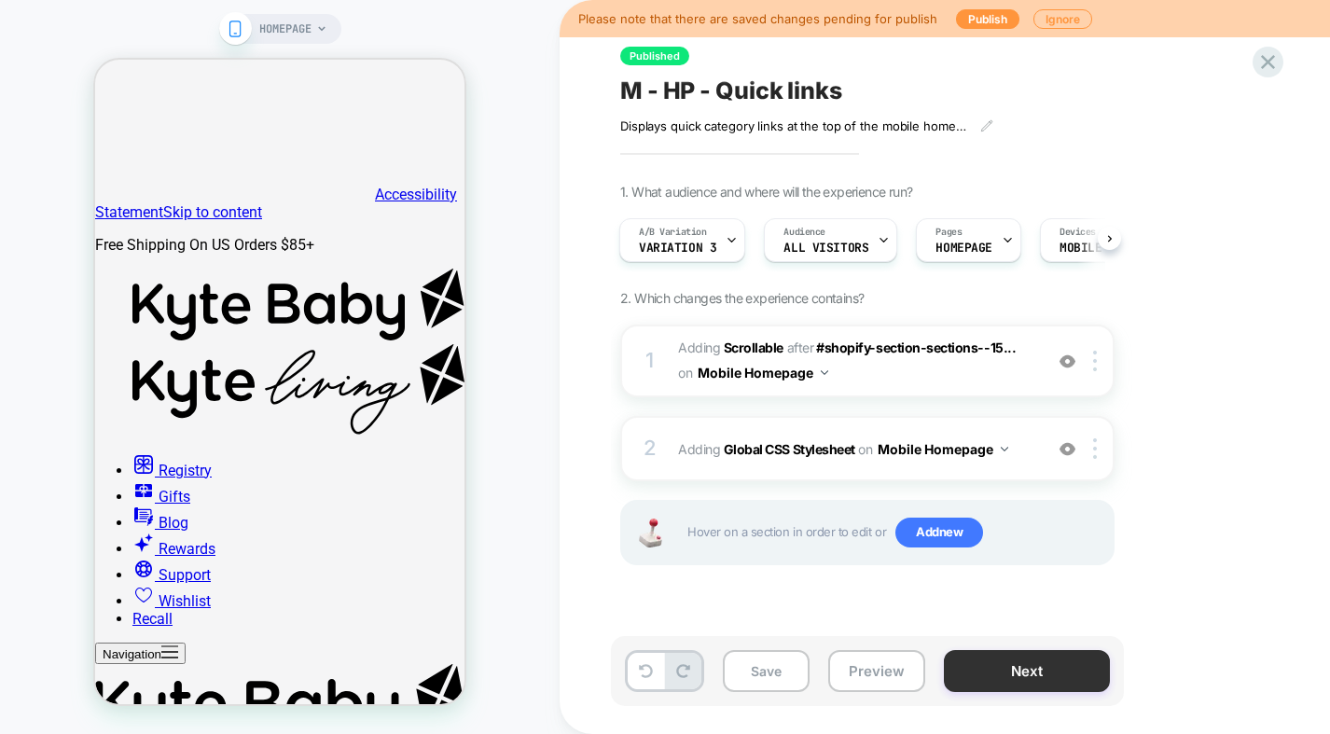
click at [996, 675] on button "Next" at bounding box center [1027, 671] width 166 height 42
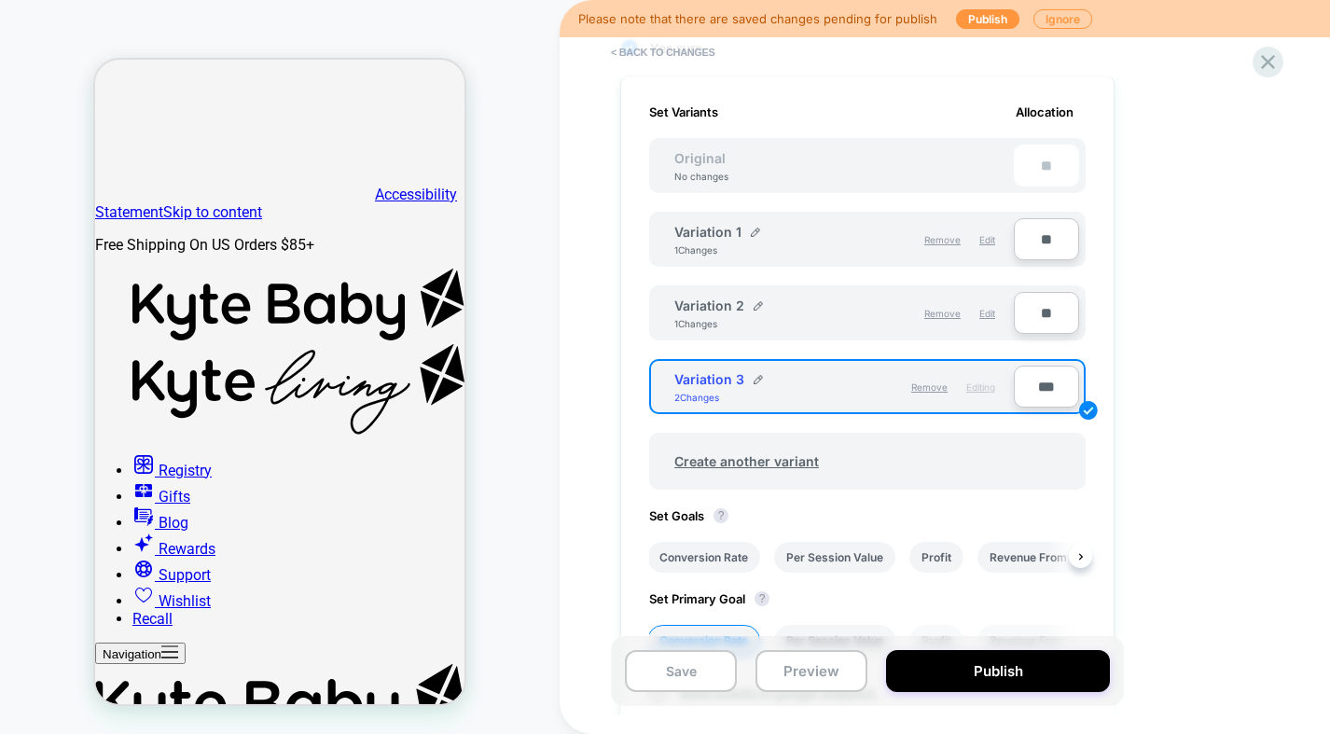
scroll to position [517, 0]
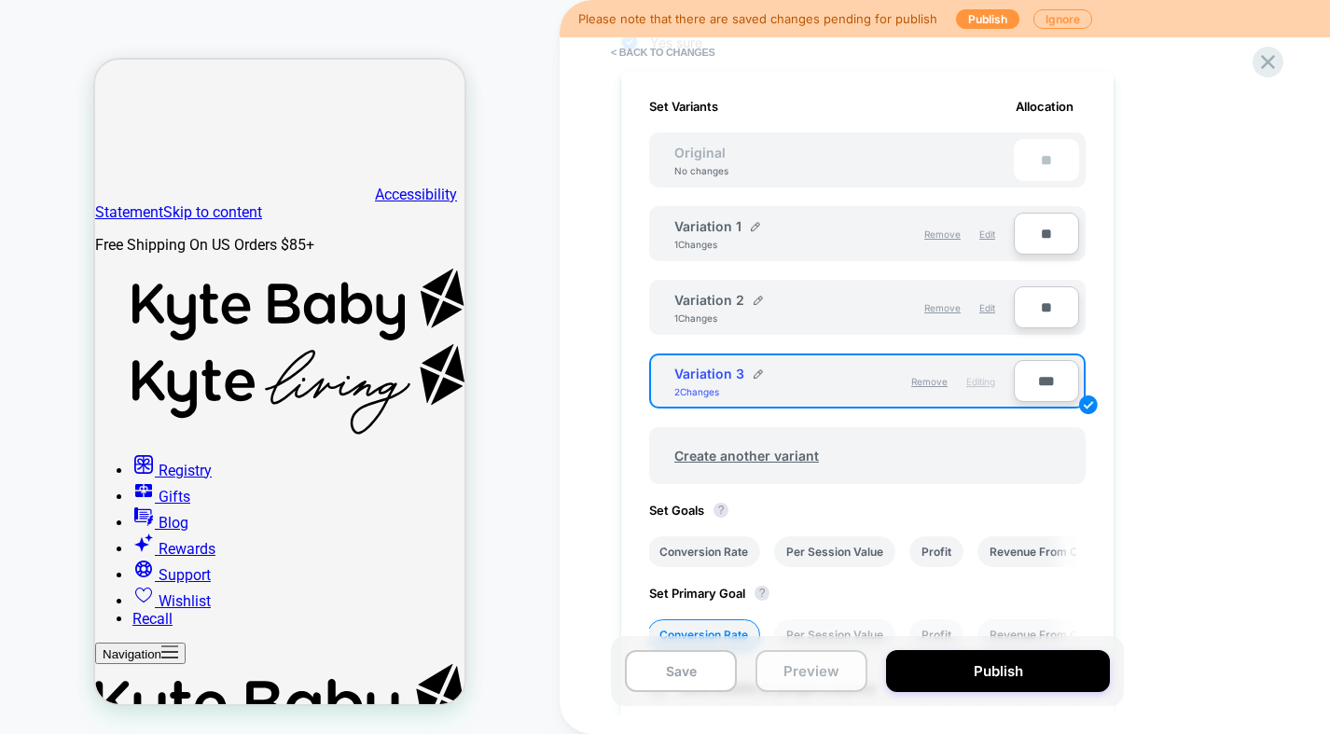
click at [838, 665] on button "Preview" at bounding box center [812, 671] width 112 height 42
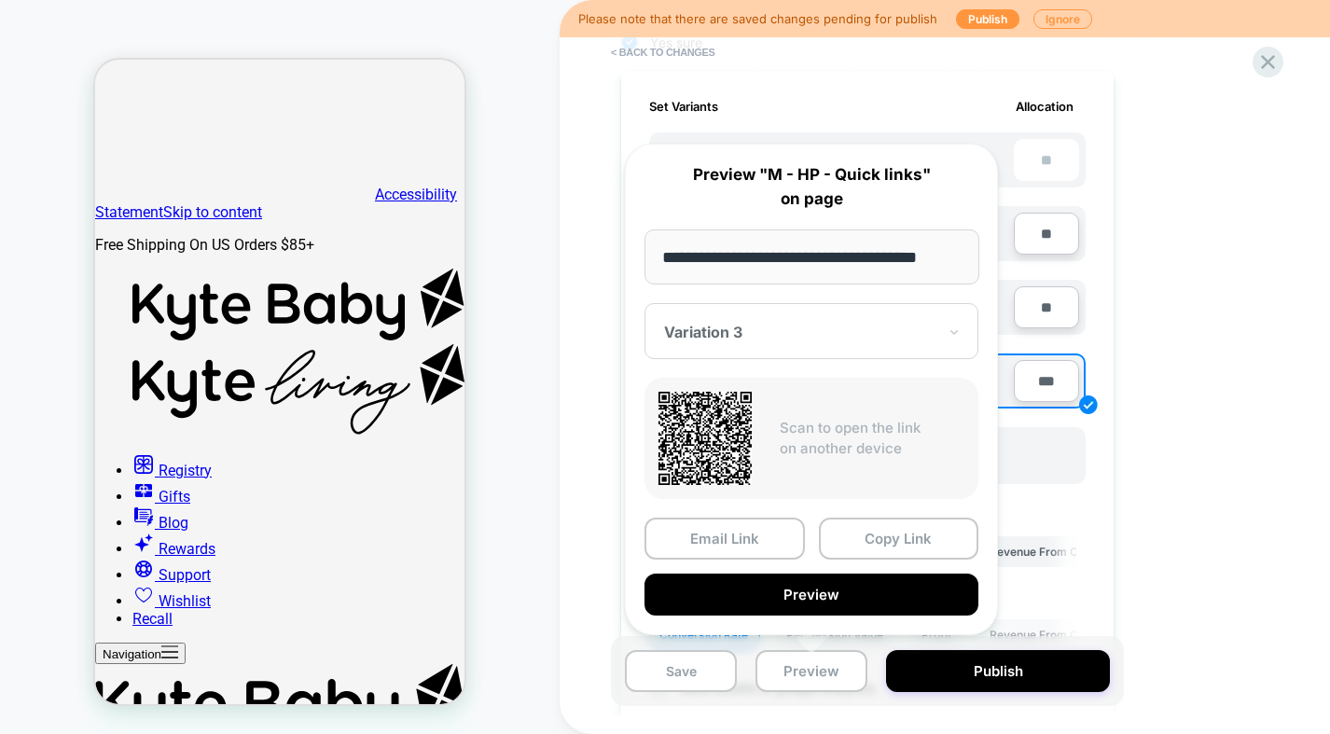
scroll to position [0, 0]
click at [1191, 473] on div "1. What audience and where will the experience run? Audience All Visitors Pages…" at bounding box center [960, 274] width 681 height 1215
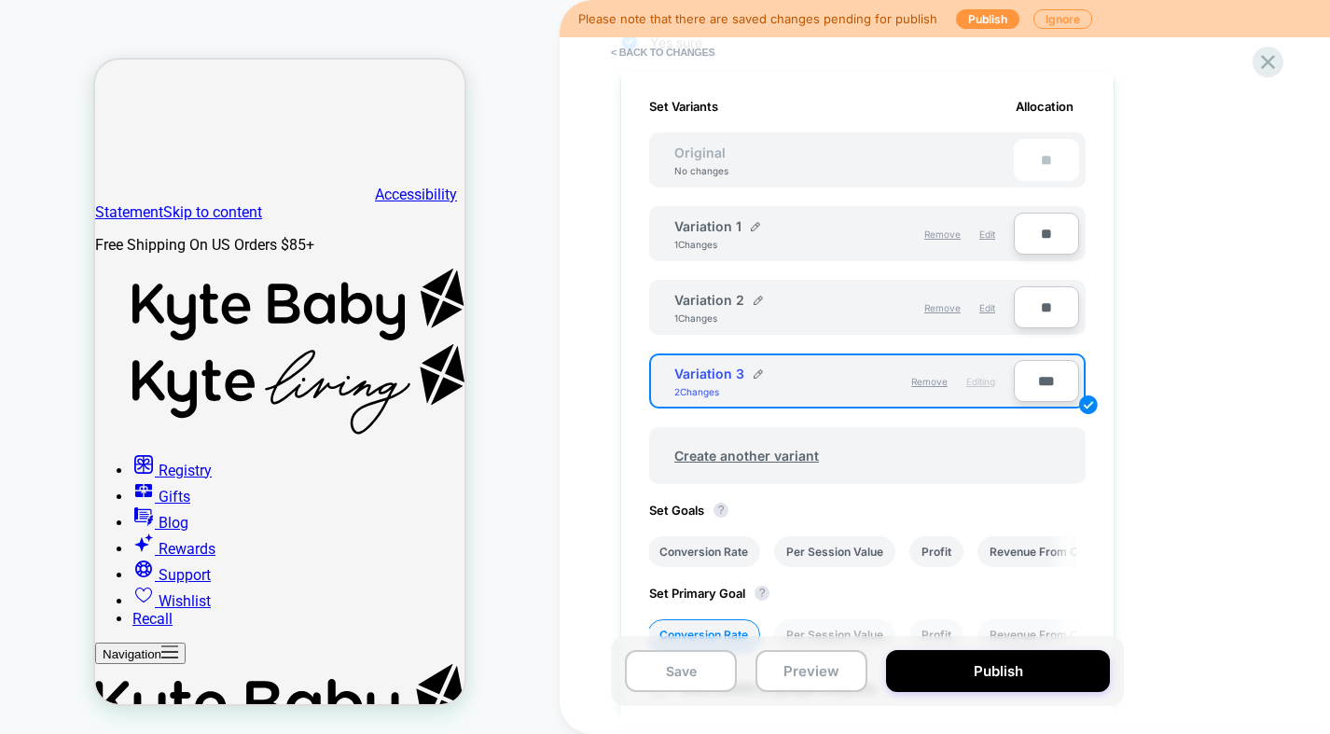
click at [885, 417] on div "Create another variant" at bounding box center [867, 447] width 437 height 76
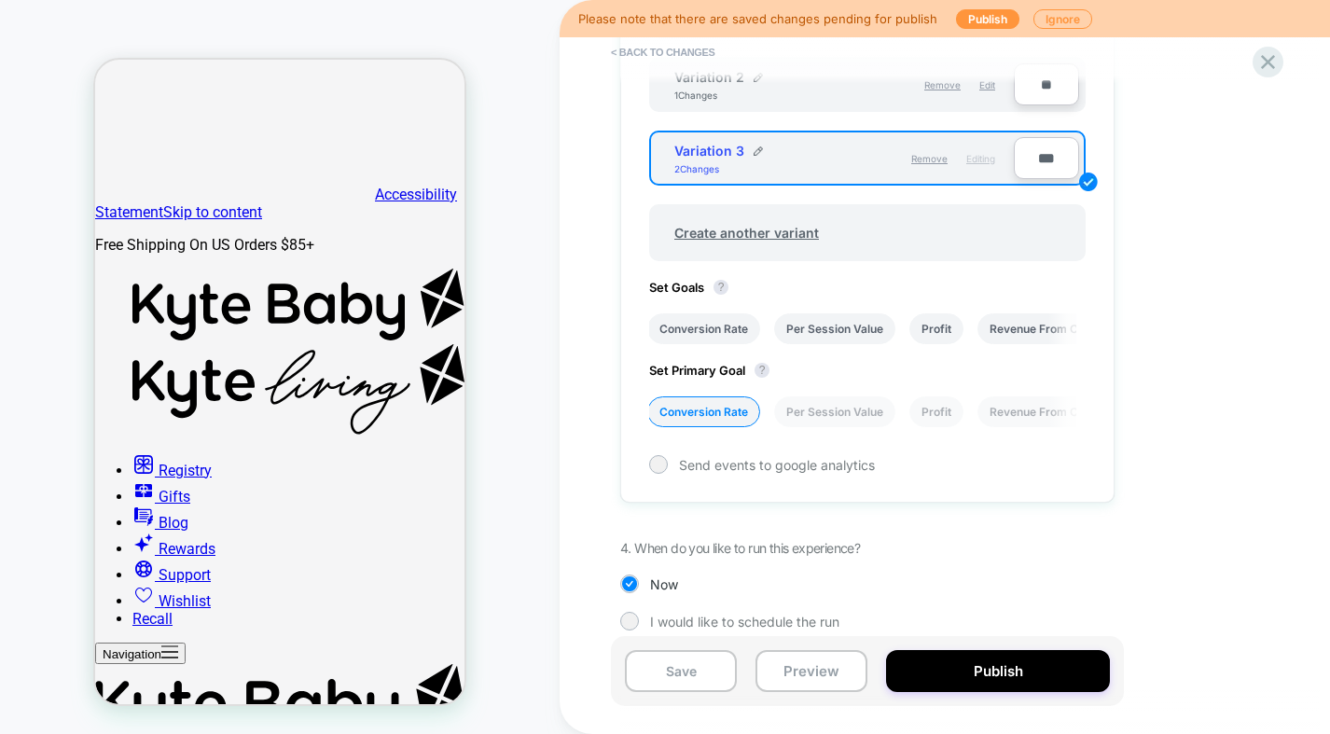
scroll to position [758, 0]
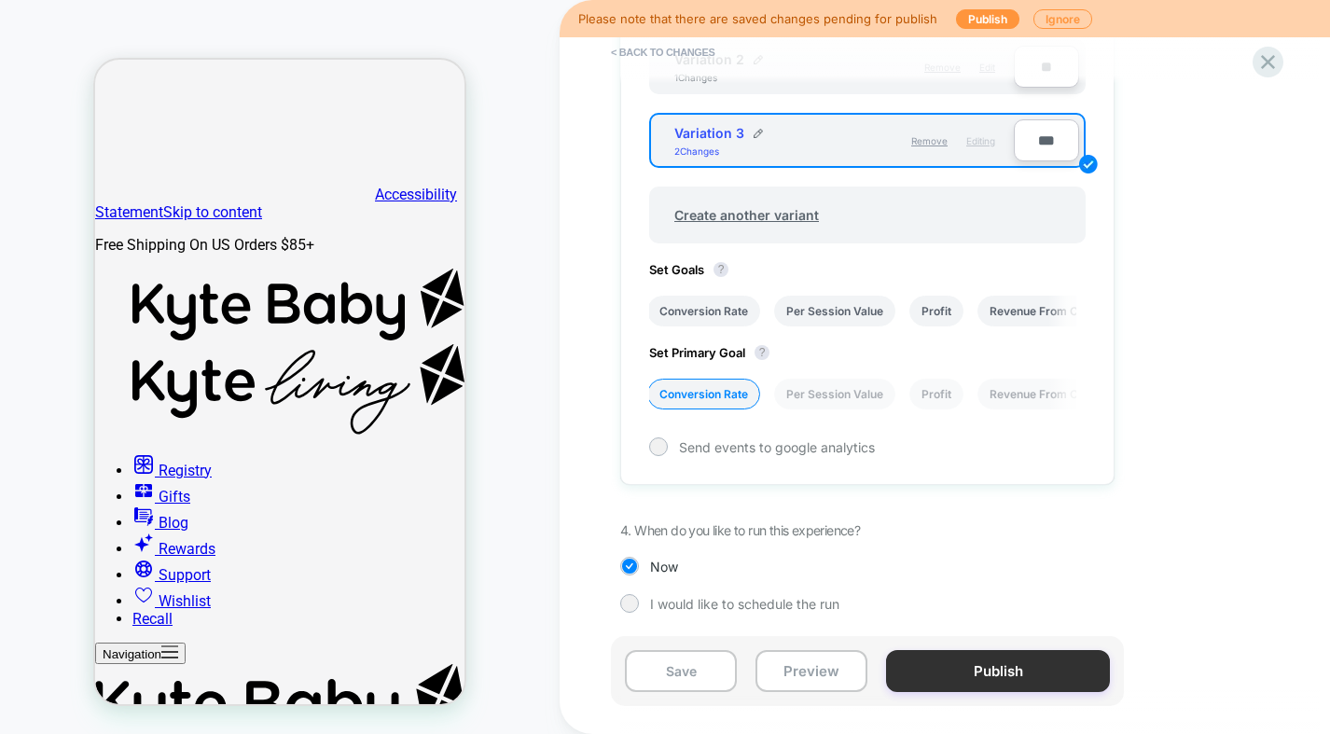
click at [952, 677] on button "Publish" at bounding box center [998, 671] width 224 height 42
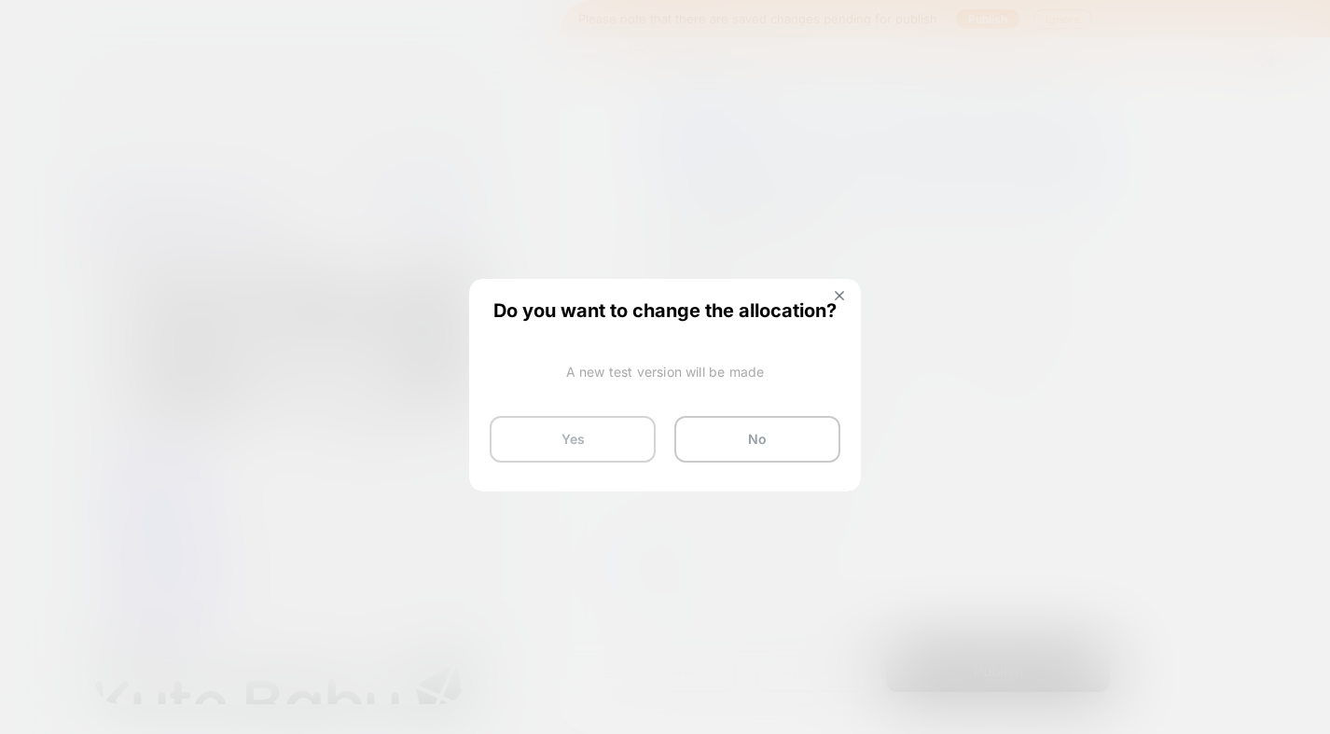
click at [572, 446] on button "Yes" at bounding box center [573, 439] width 166 height 47
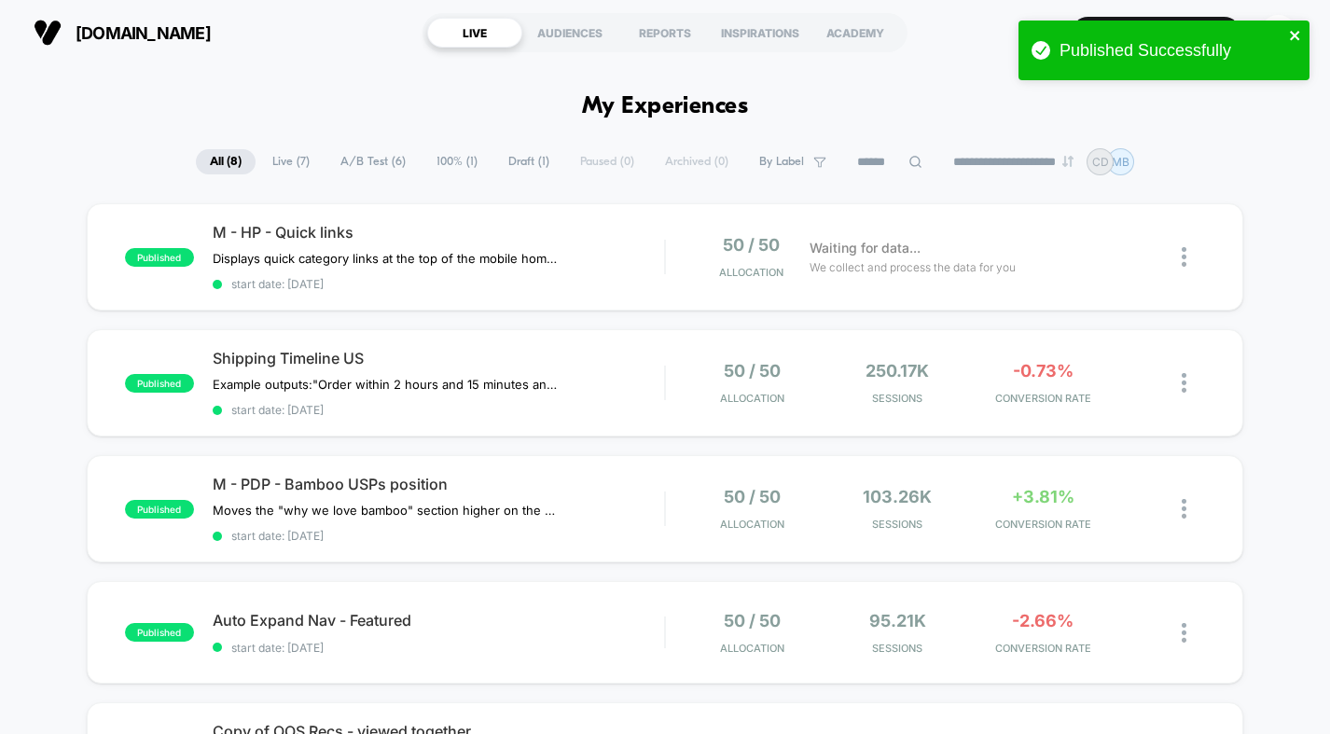
click at [1293, 33] on icon "close" at bounding box center [1294, 35] width 9 height 9
